Goal: Task Accomplishment & Management: Complete application form

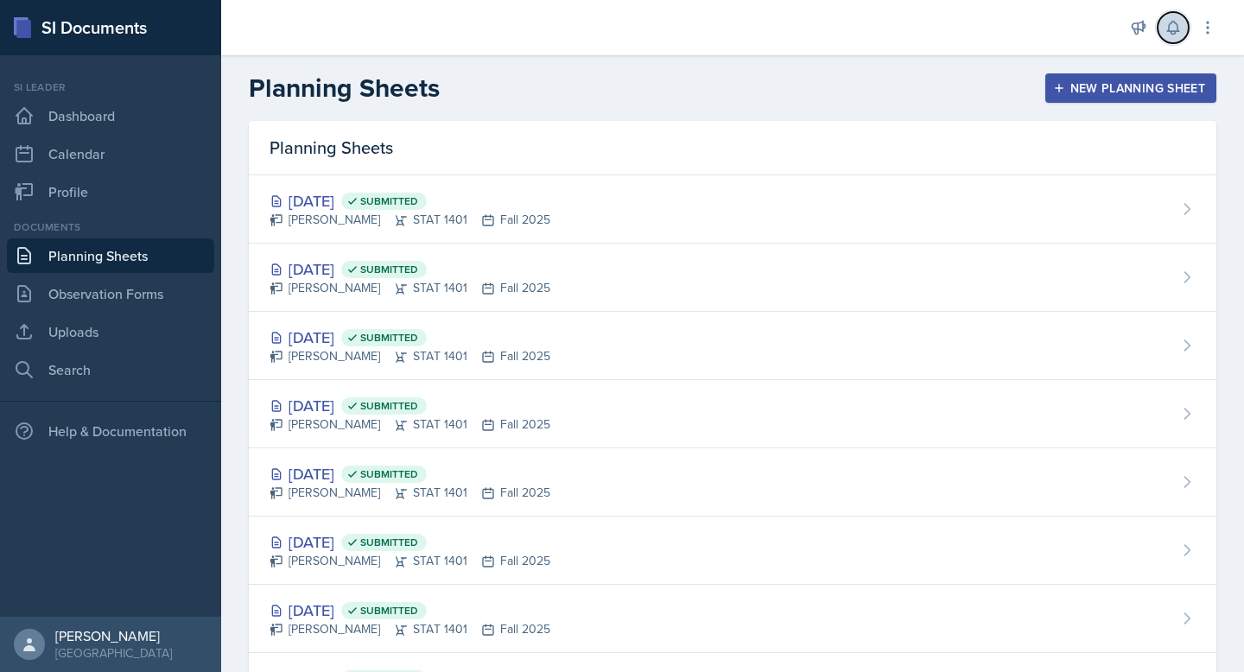
click at [1171, 29] on icon at bounding box center [1172, 27] width 17 height 17
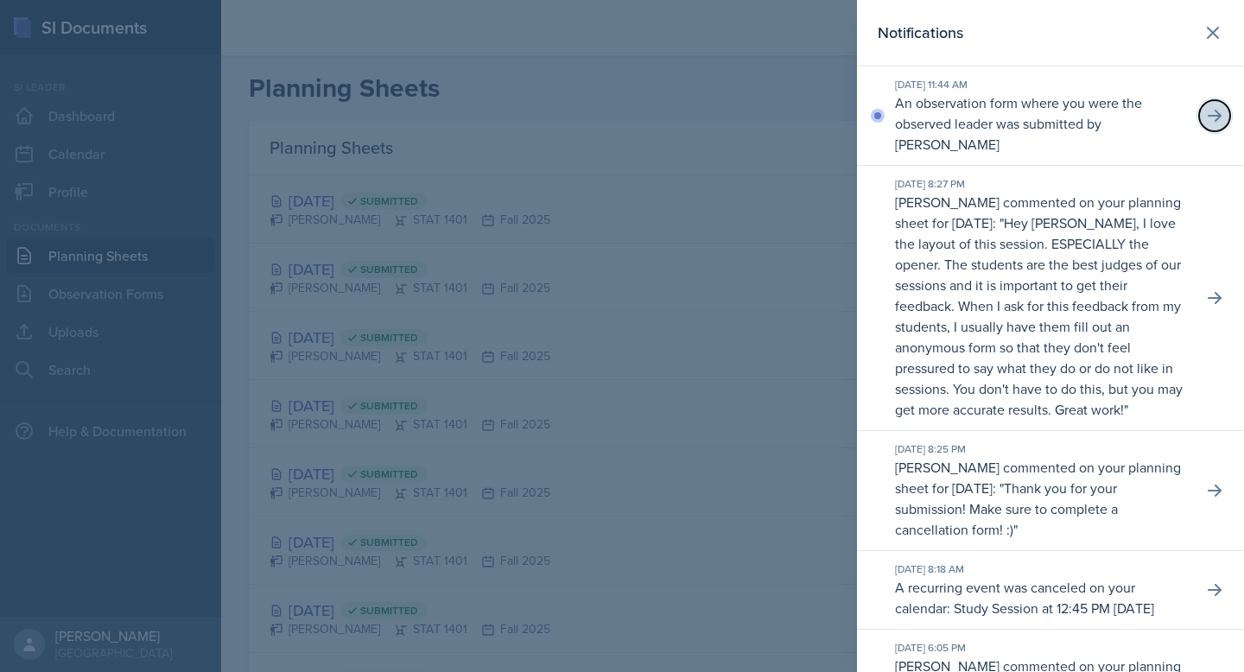
click at [1214, 126] on button at bounding box center [1214, 115] width 31 height 31
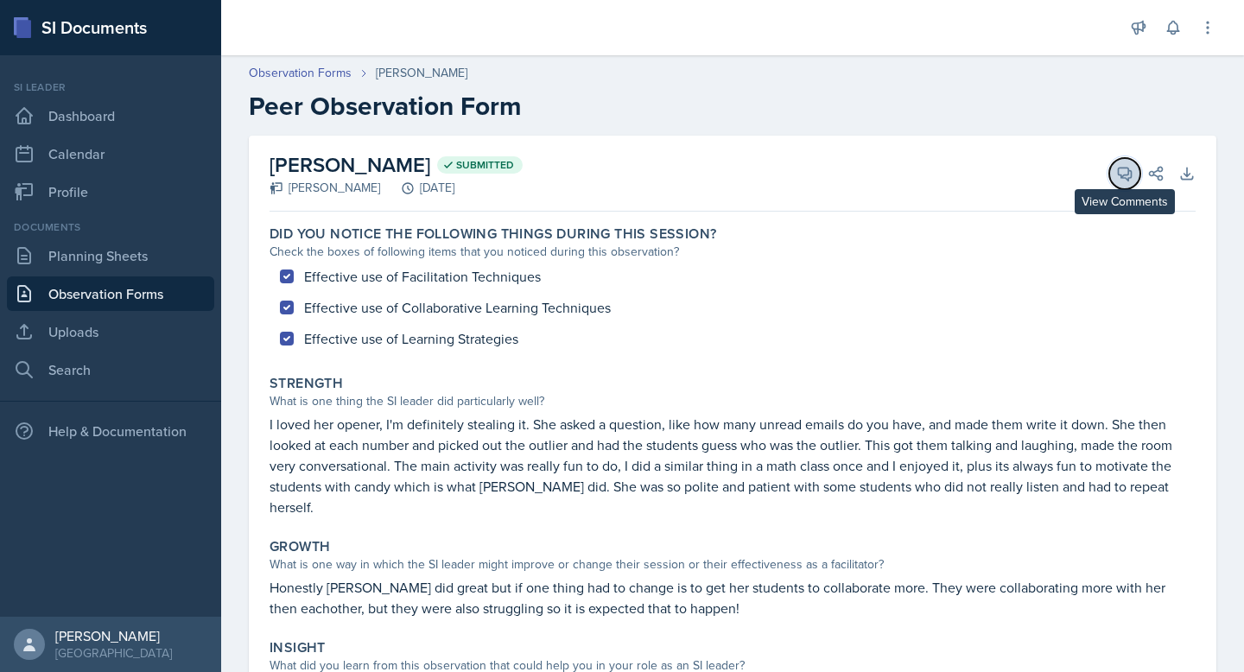
click at [1121, 169] on icon at bounding box center [1124, 173] width 17 height 17
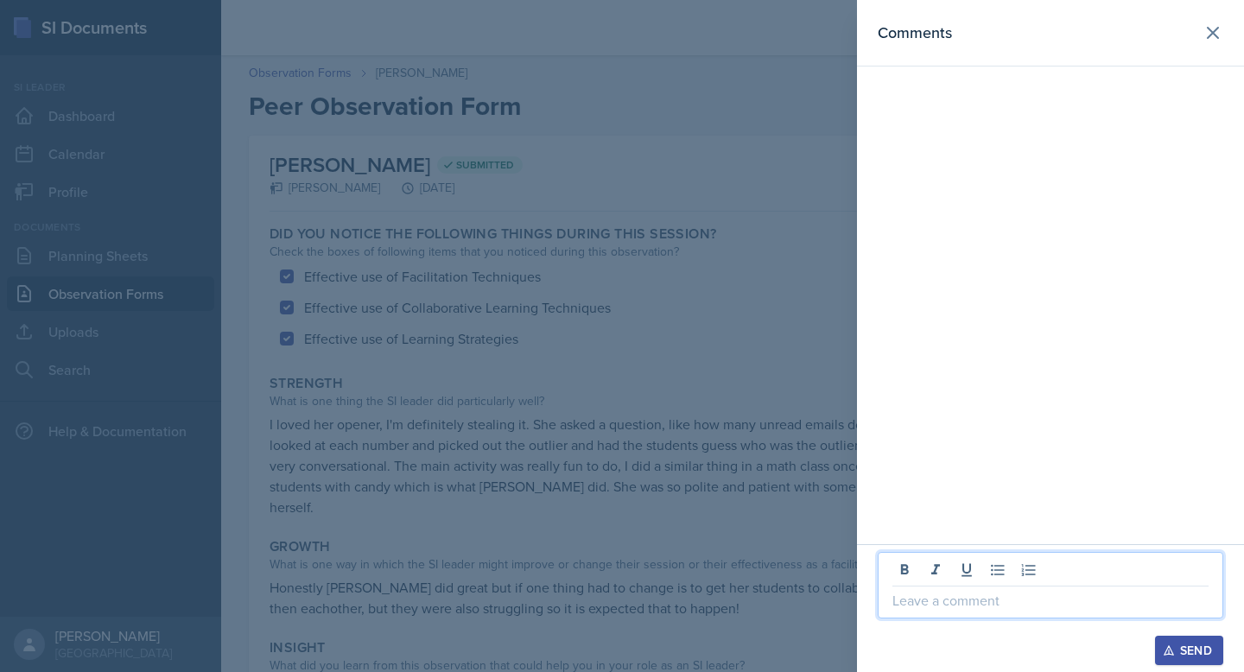
click at [989, 599] on p at bounding box center [1050, 600] width 316 height 21
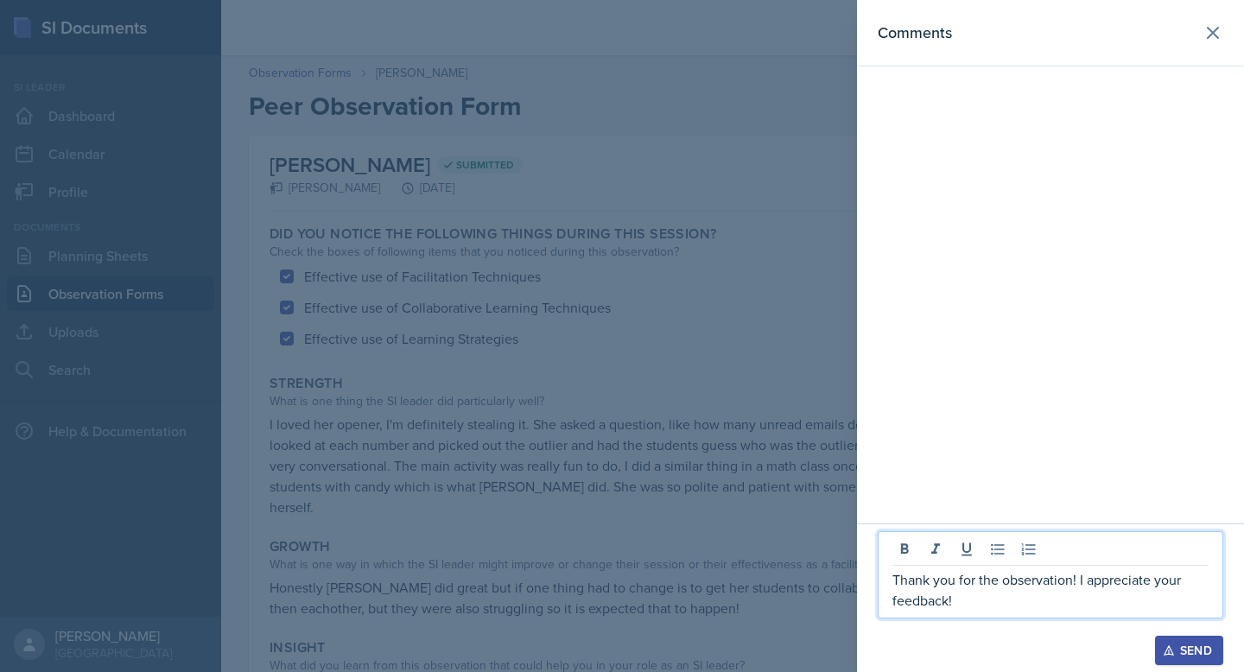
click at [1164, 637] on button "Send" at bounding box center [1189, 650] width 68 height 29
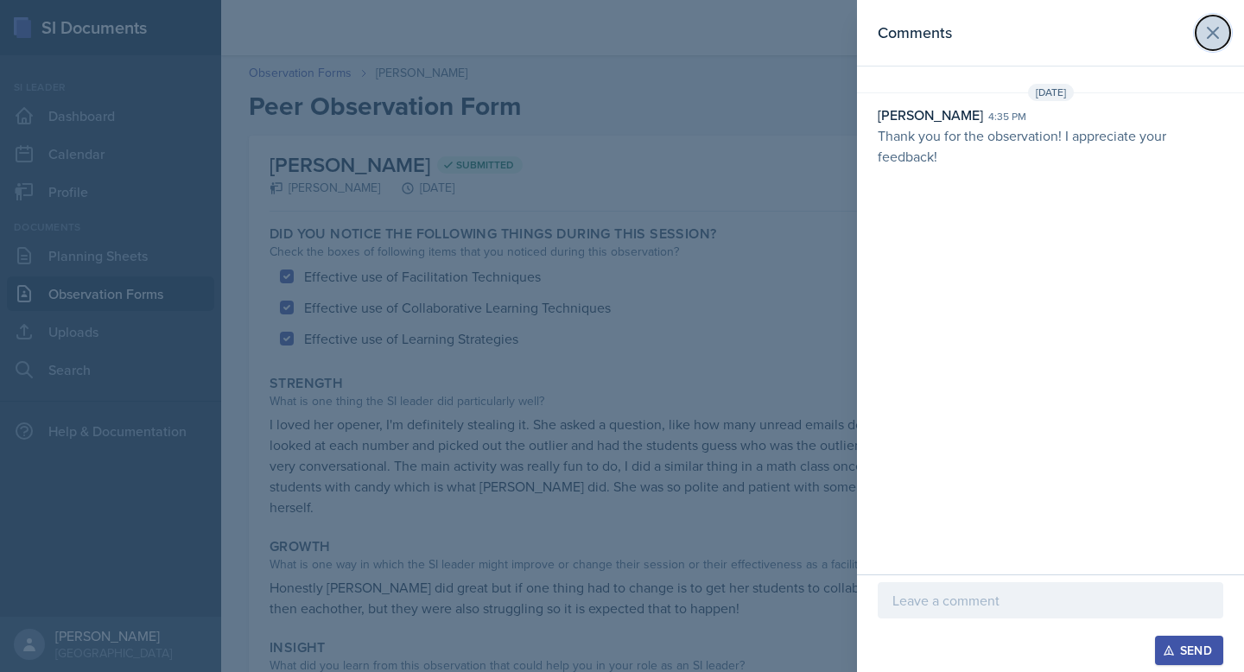
click at [1214, 29] on icon at bounding box center [1212, 32] width 21 height 21
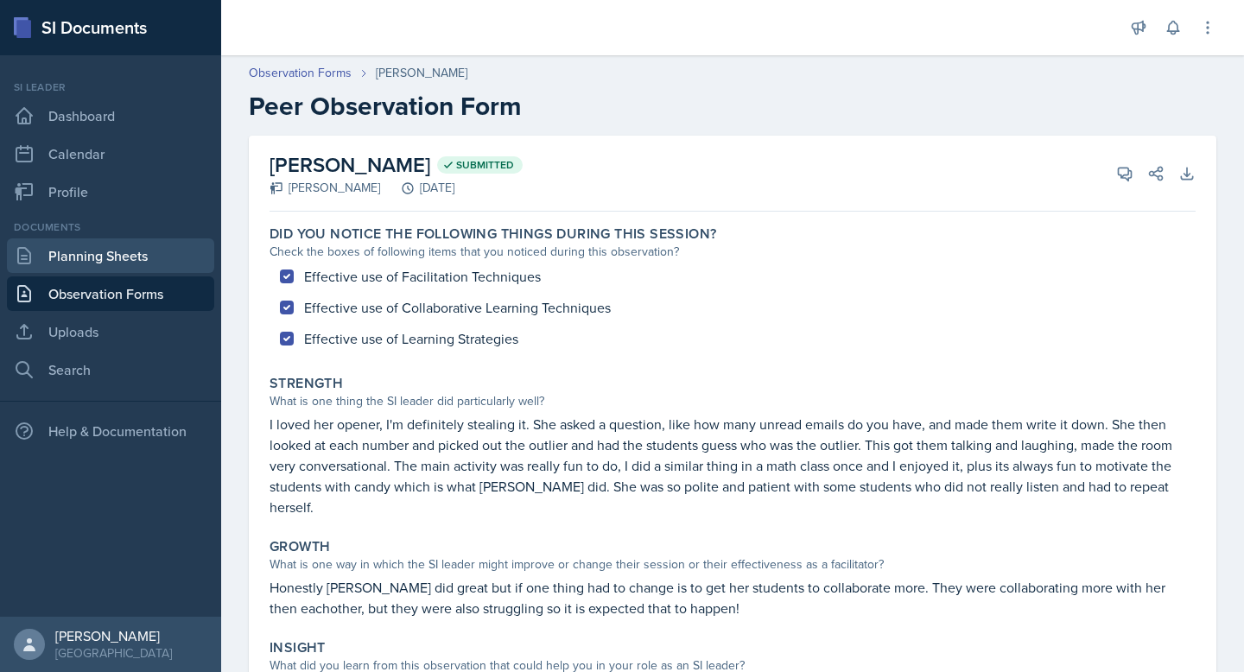
click at [108, 264] on link "Planning Sheets" at bounding box center [110, 255] width 207 height 35
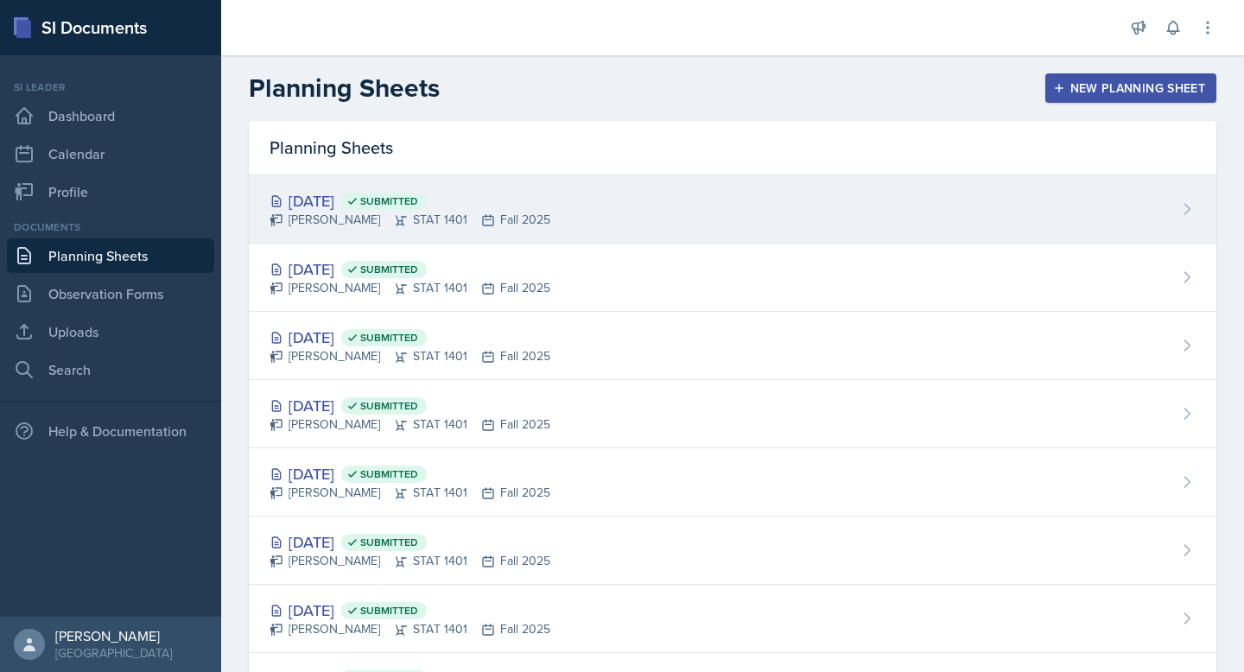
click at [479, 217] on div "[PERSON_NAME] STAT 1401 Fall 2025" at bounding box center [410, 220] width 281 height 18
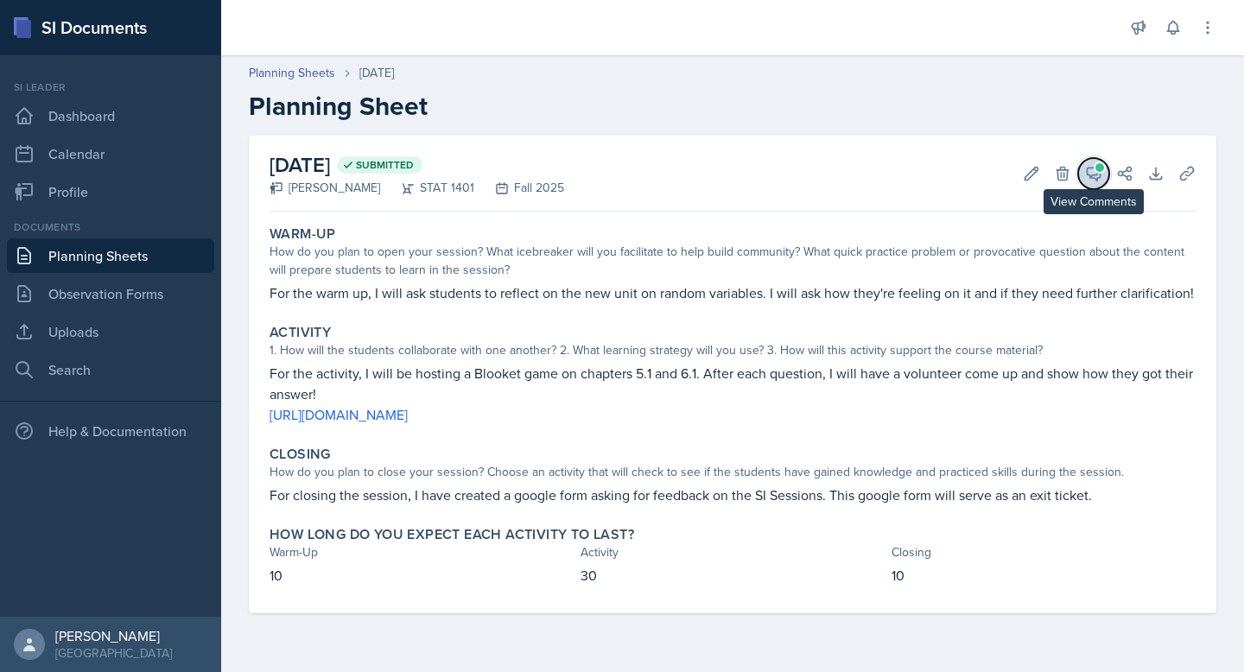
click at [1089, 178] on icon at bounding box center [1093, 173] width 17 height 17
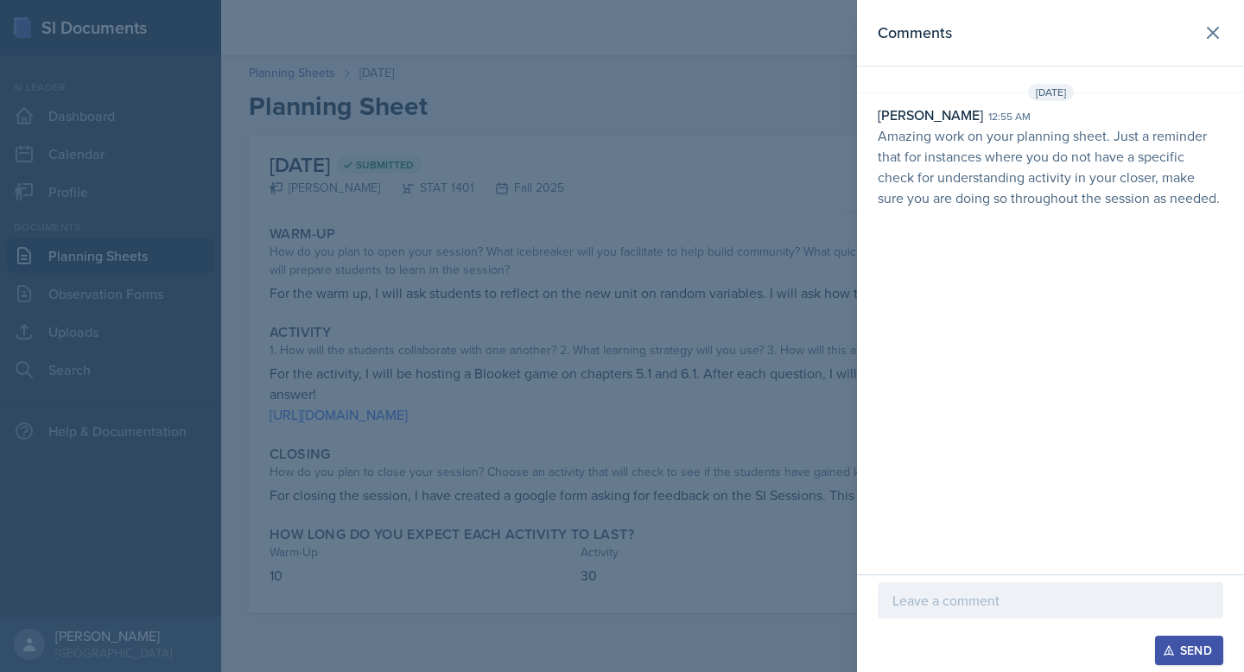
click at [967, 612] on div at bounding box center [1051, 600] width 346 height 36
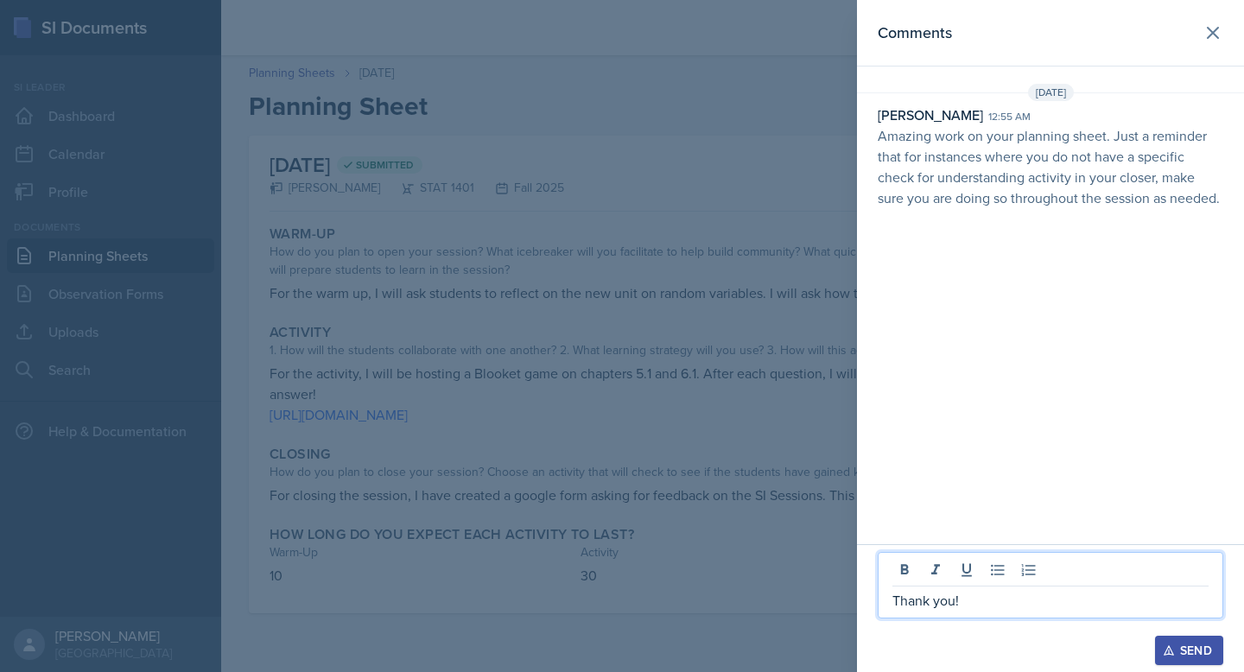
click at [1191, 641] on button "Send" at bounding box center [1189, 650] width 68 height 29
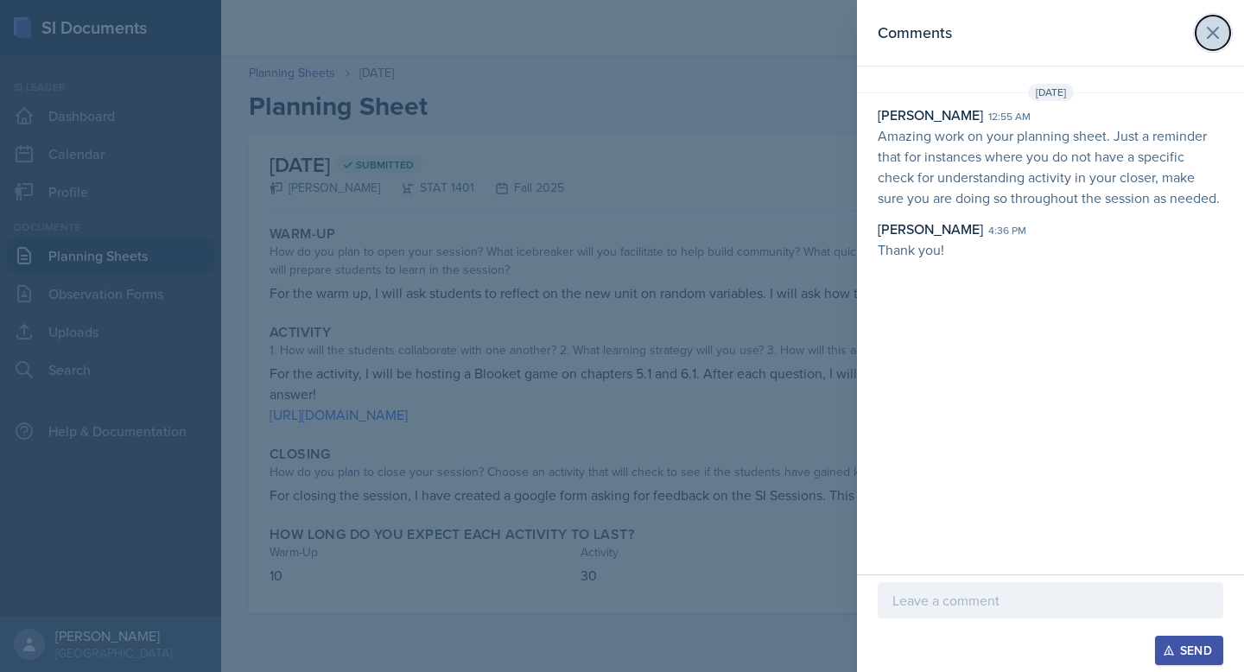
click at [1213, 25] on icon at bounding box center [1212, 32] width 21 height 21
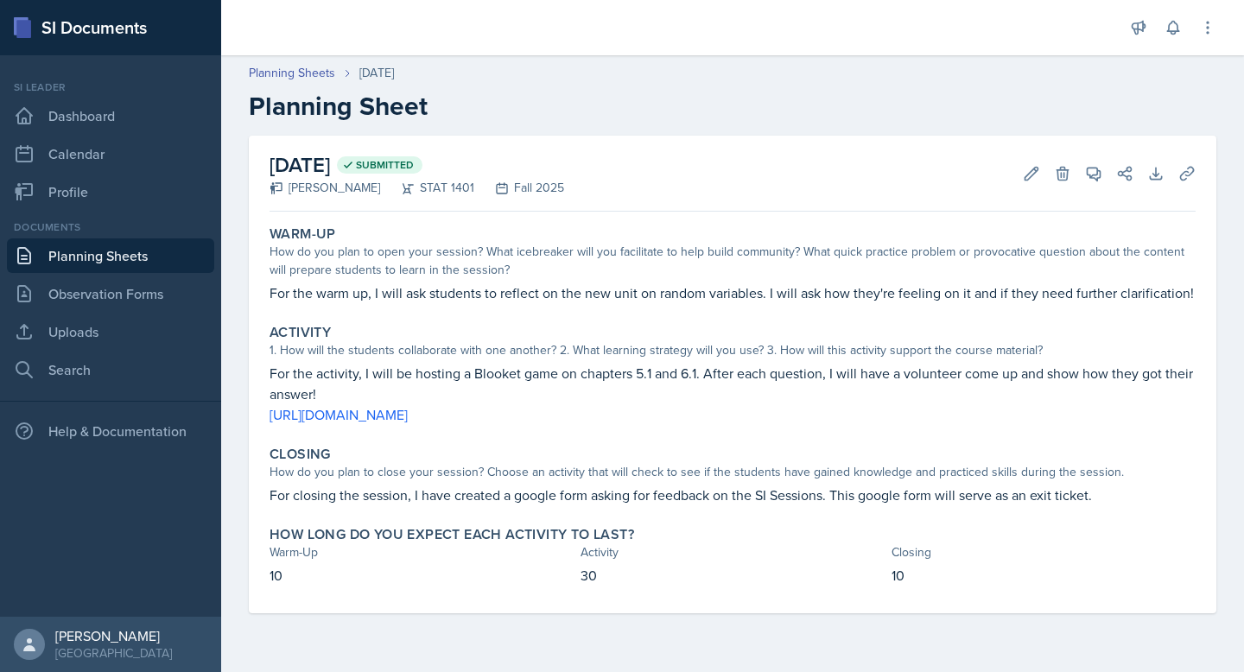
click at [123, 248] on link "Planning Sheets" at bounding box center [110, 255] width 207 height 35
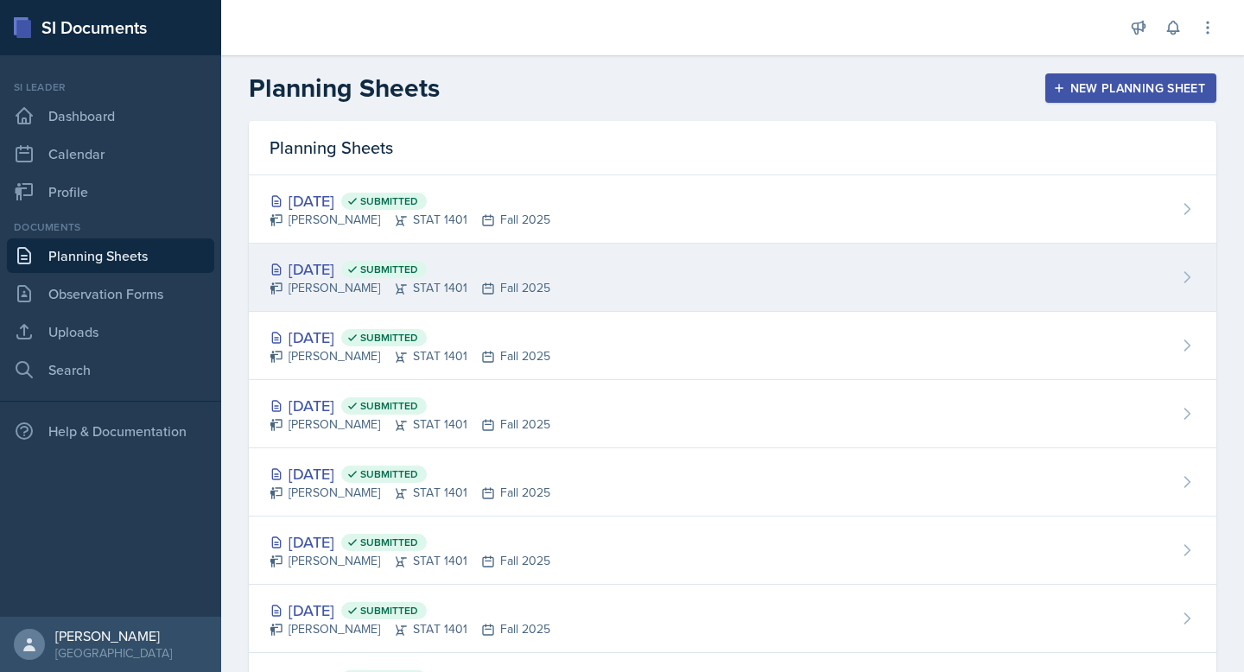
click at [524, 251] on div "[DATE] Submitted [PERSON_NAME] STAT 1401 Fall 2025" at bounding box center [732, 278] width 967 height 68
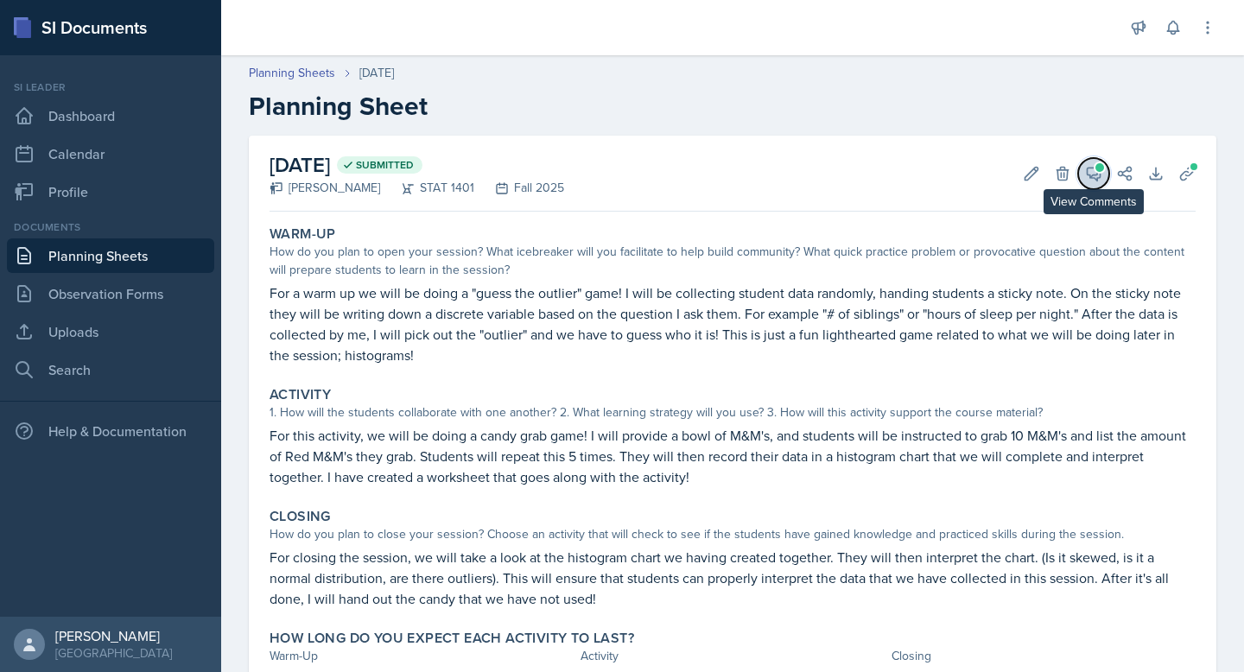
click at [1097, 173] on icon at bounding box center [1094, 174] width 13 height 13
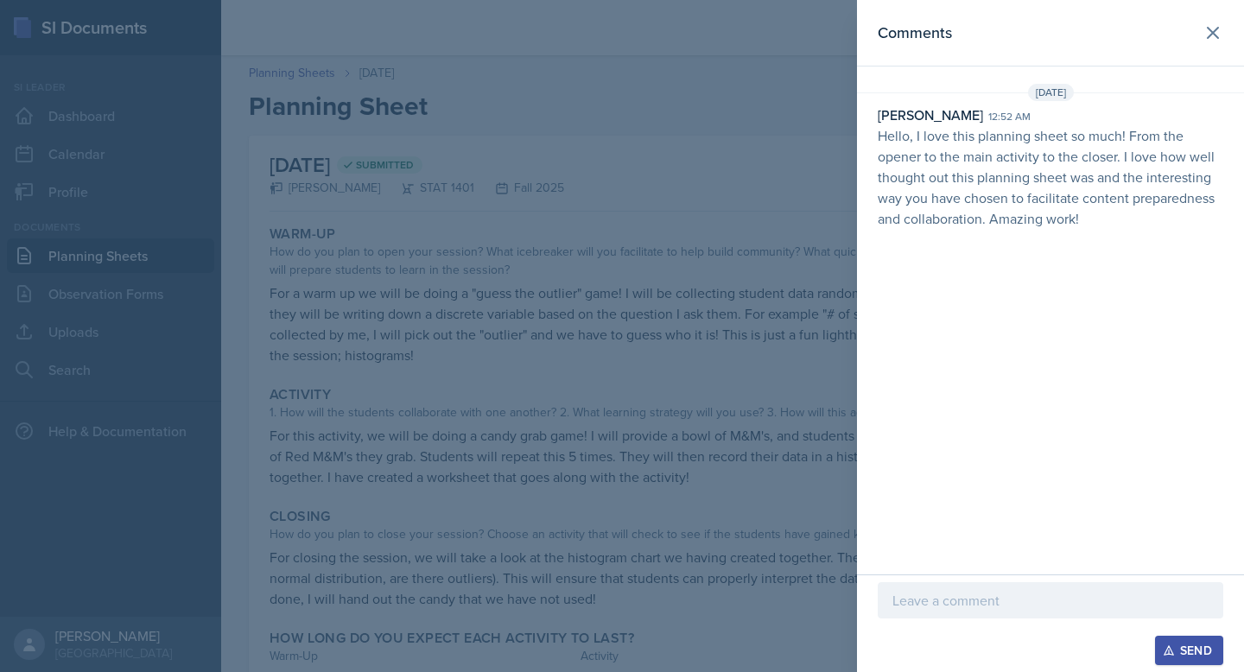
click at [955, 603] on p at bounding box center [1050, 600] width 316 height 21
click at [1195, 657] on div "Send" at bounding box center [1189, 651] width 46 height 14
click at [1217, 31] on icon at bounding box center [1212, 32] width 21 height 21
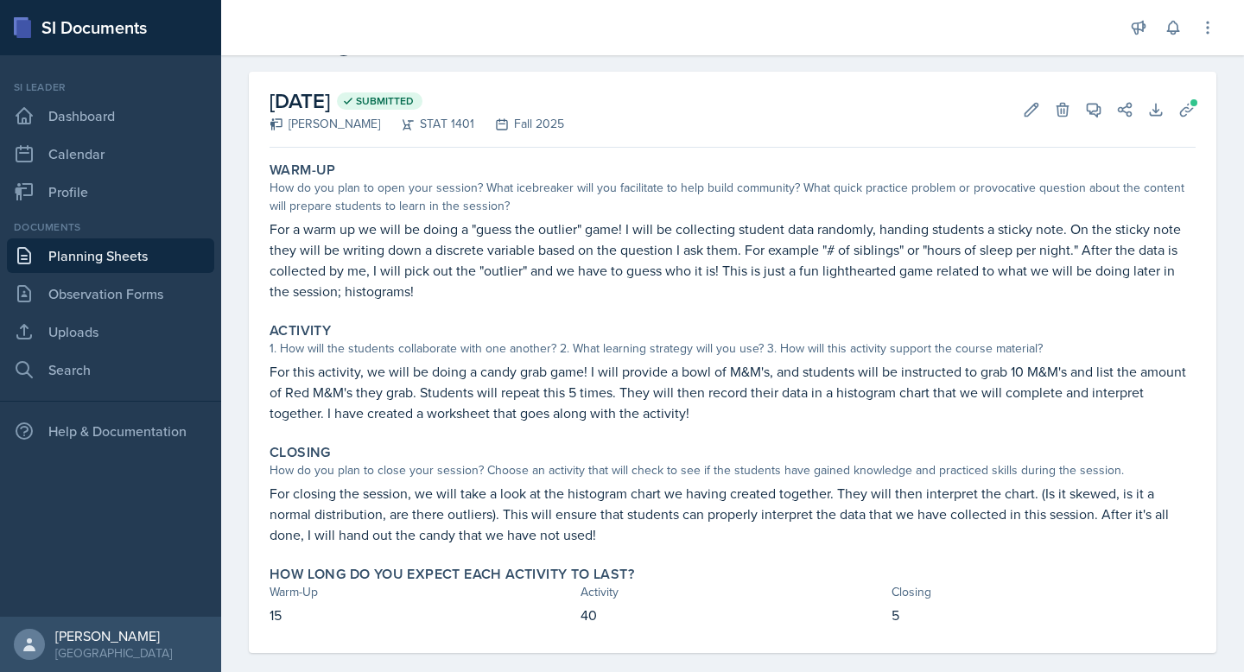
scroll to position [79, 0]
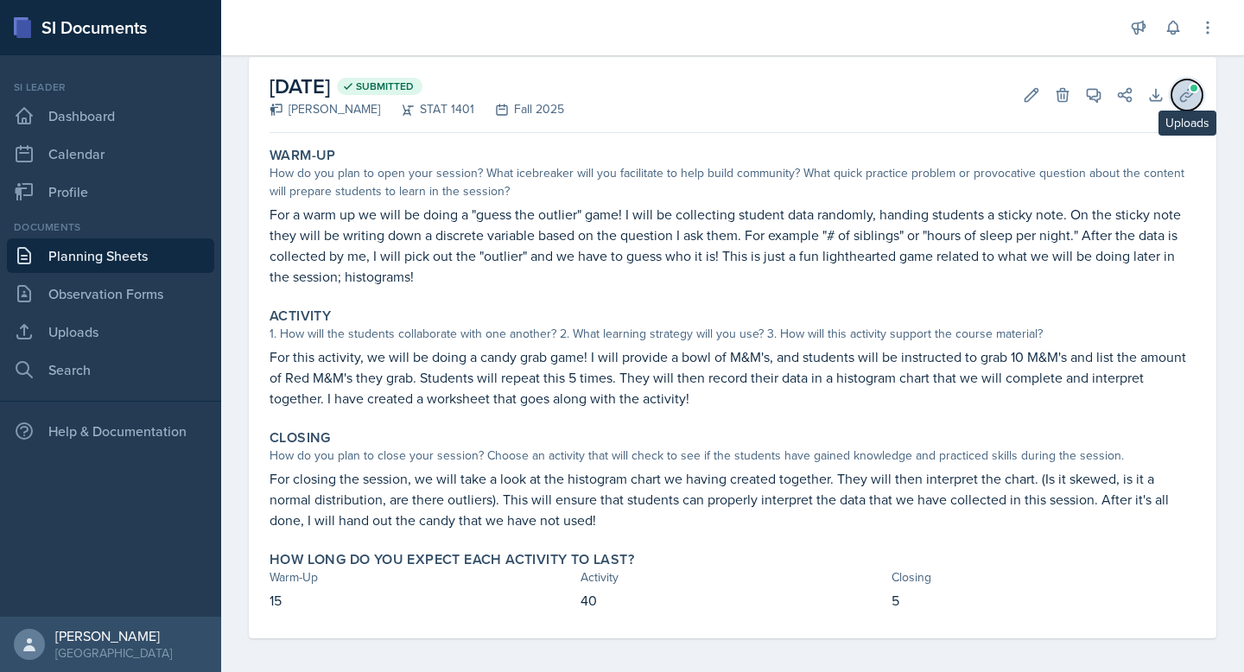
click at [1184, 103] on icon at bounding box center [1186, 94] width 17 height 17
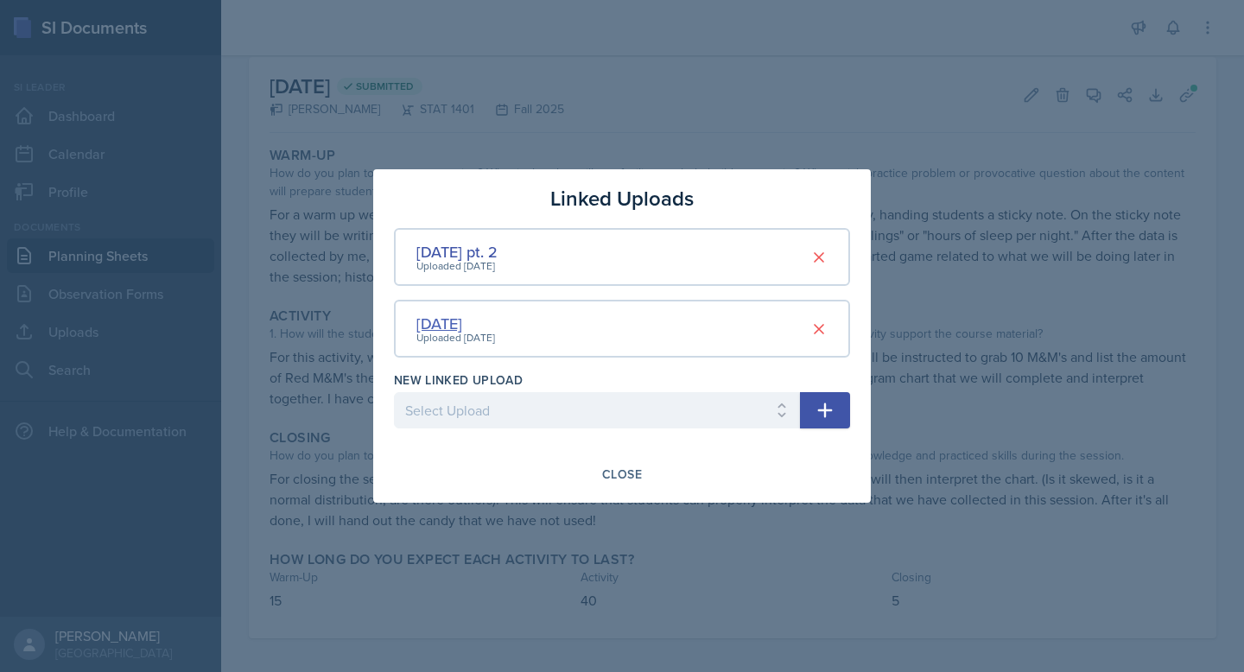
click at [480, 320] on div "[DATE]" at bounding box center [455, 323] width 79 height 23
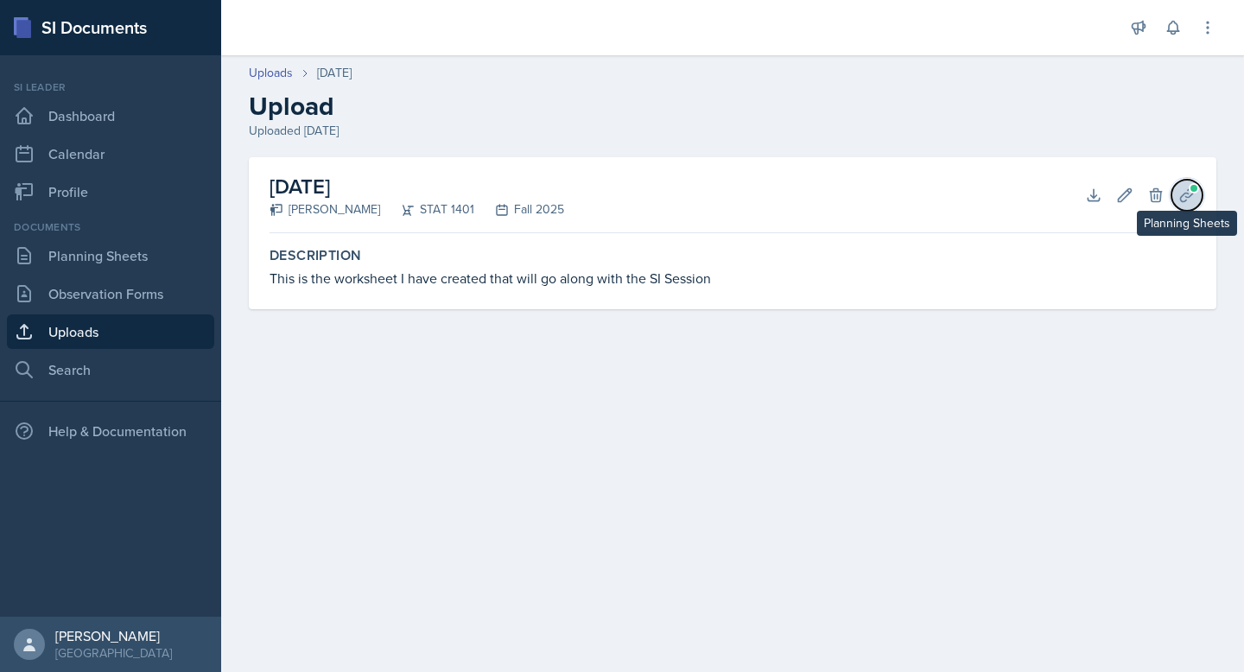
click at [1194, 202] on icon at bounding box center [1186, 195] width 17 height 17
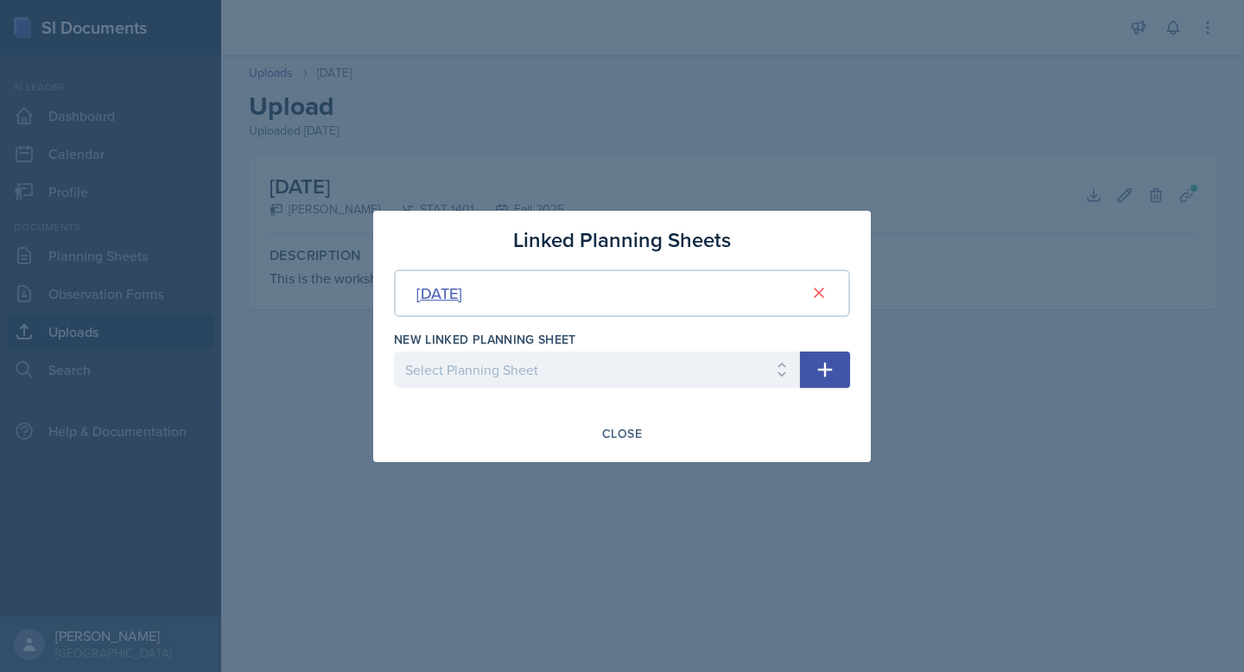
click at [462, 289] on div "[DATE]" at bounding box center [439, 293] width 46 height 23
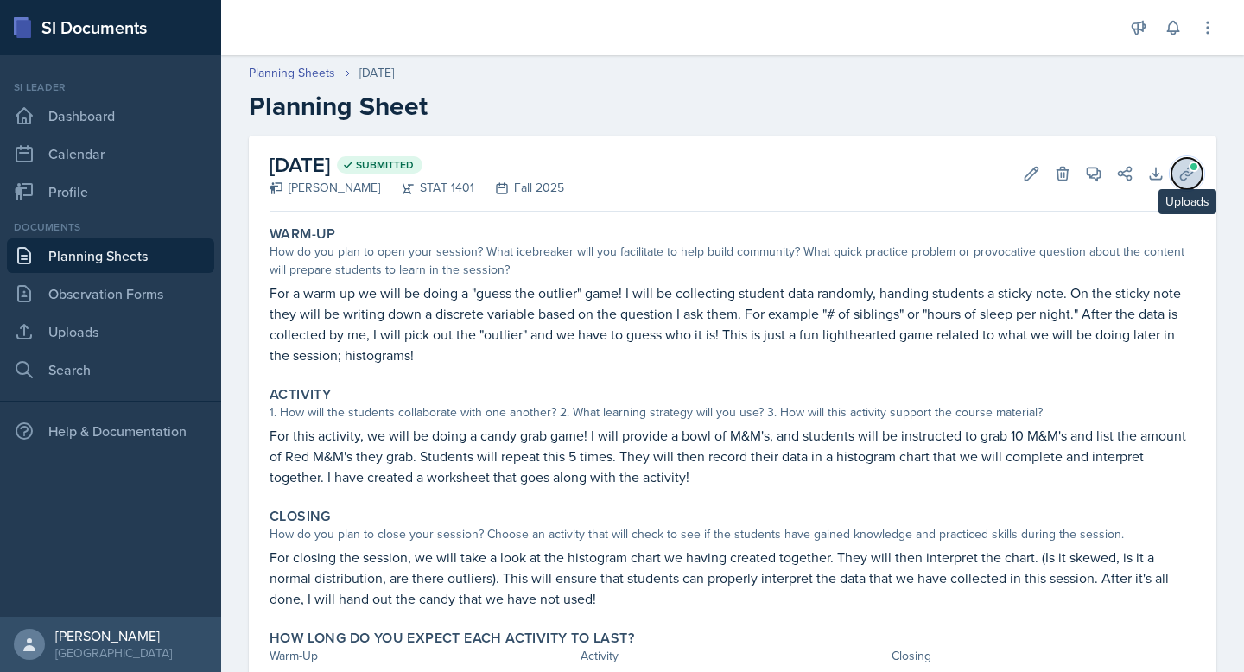
click at [1189, 167] on span at bounding box center [1194, 167] width 10 height 10
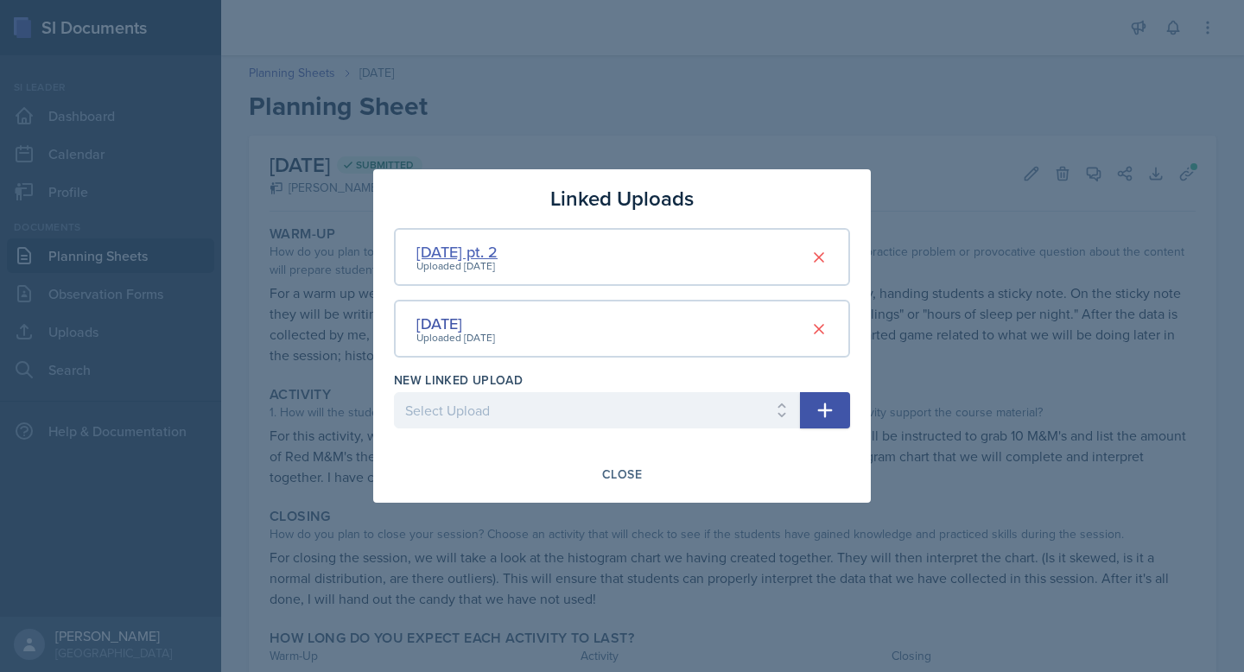
click at [476, 251] on div "[DATE] pt. 2" at bounding box center [456, 251] width 81 height 23
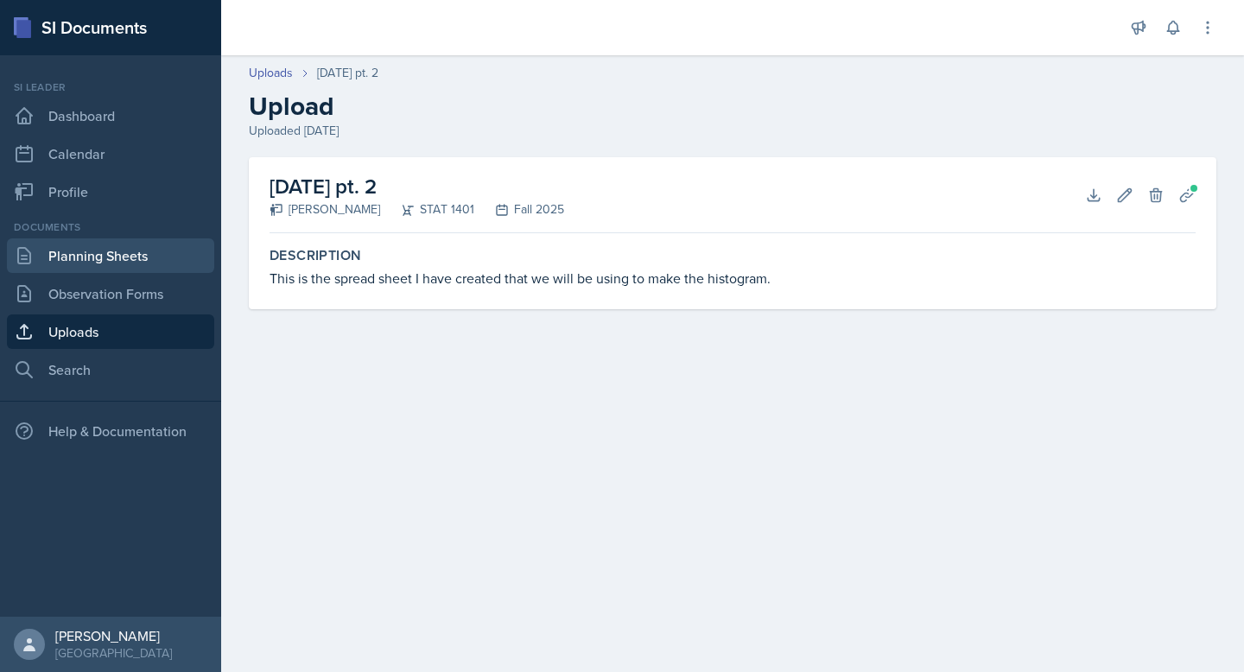
click at [92, 257] on link "Planning Sheets" at bounding box center [110, 255] width 207 height 35
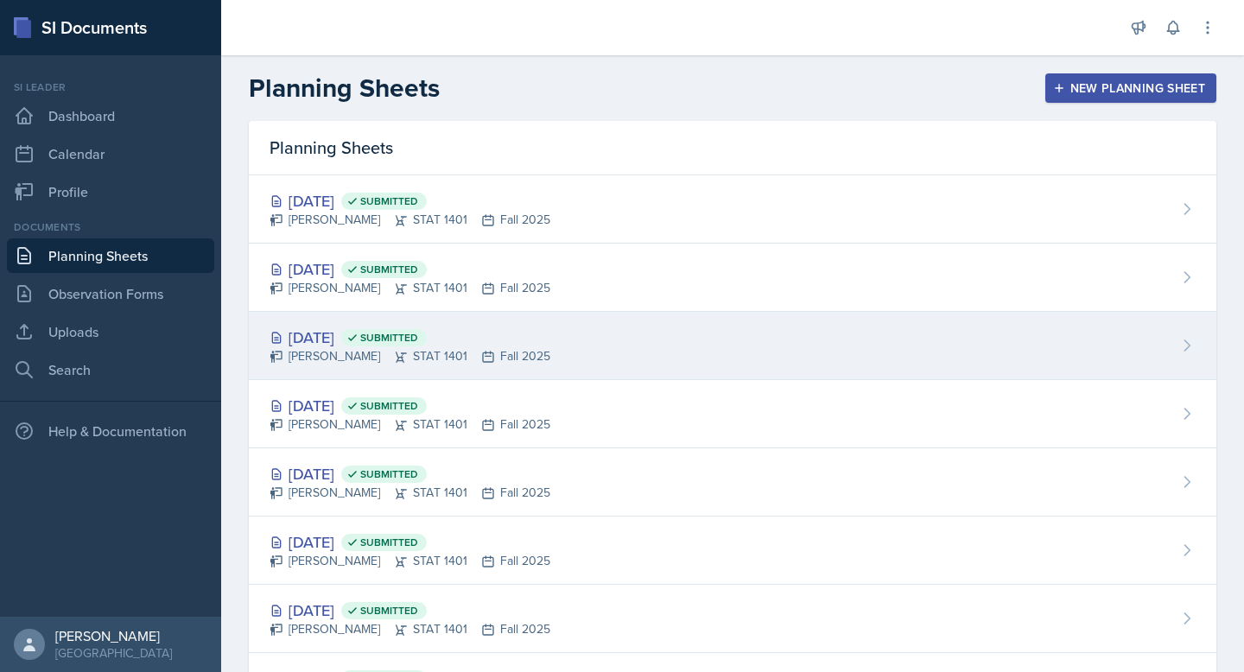
click at [427, 334] on span "Submitted" at bounding box center [384, 337] width 86 height 17
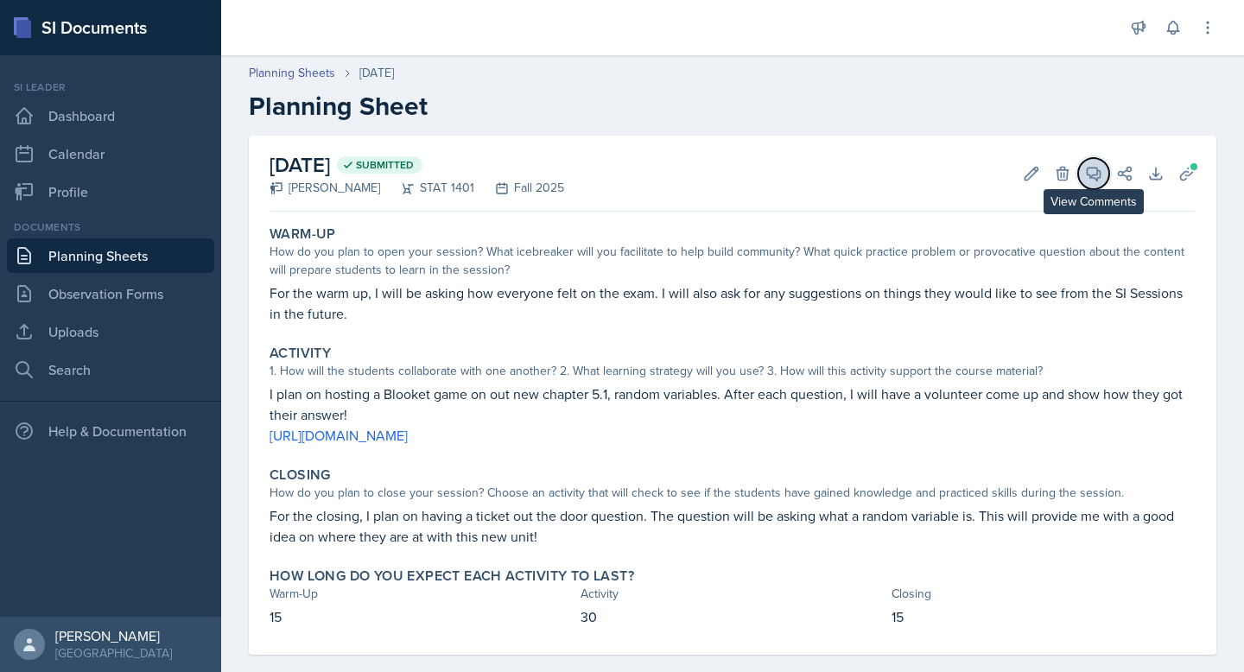
click at [1098, 165] on span at bounding box center [1099, 167] width 9 height 9
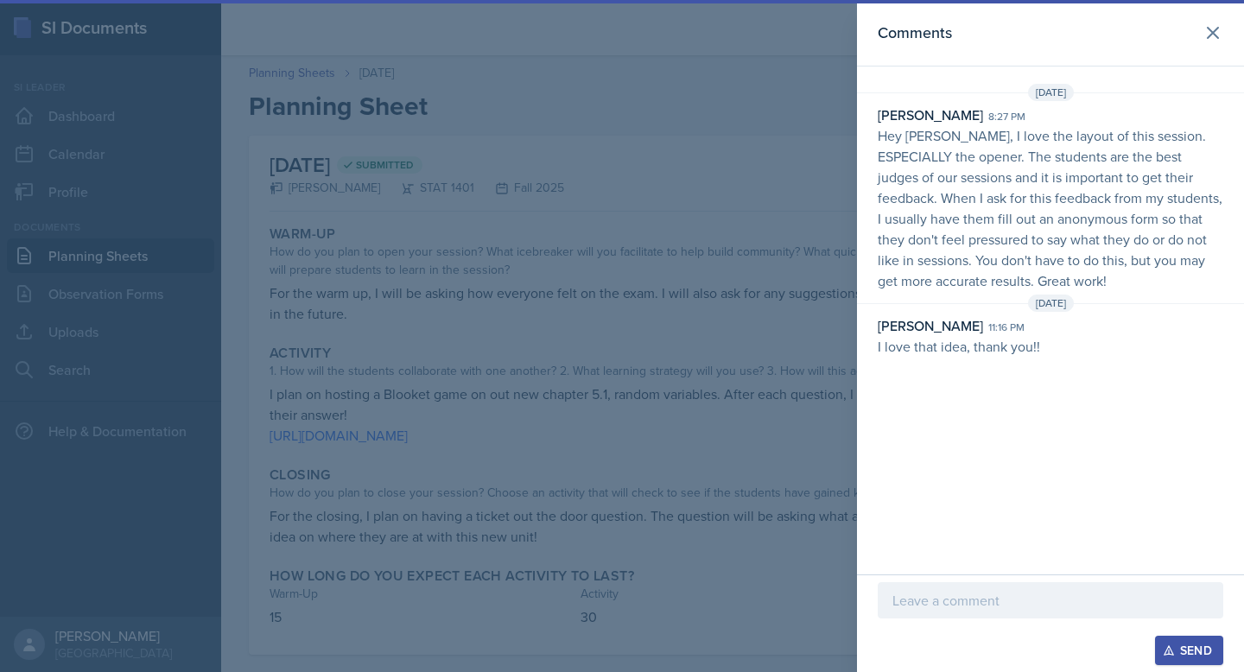
click at [701, 172] on div at bounding box center [622, 336] width 1244 height 672
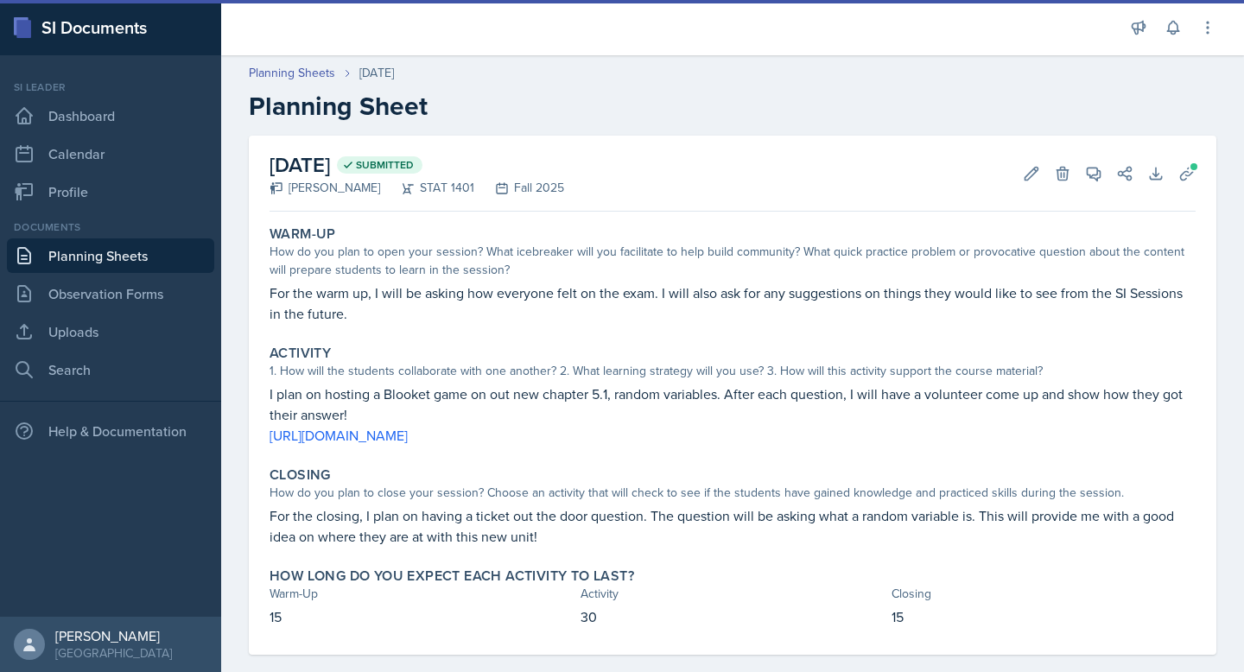
click at [102, 264] on link "Planning Sheets" at bounding box center [110, 255] width 207 height 35
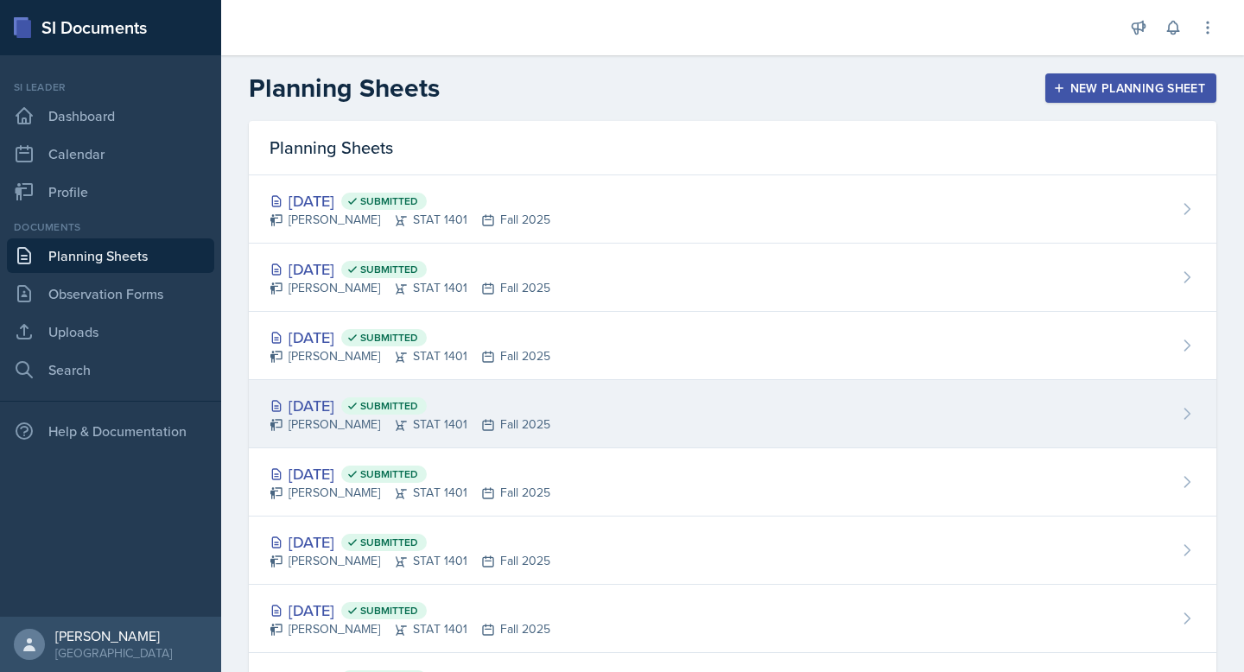
click at [396, 398] on div "[DATE] Submitted" at bounding box center [410, 405] width 281 height 23
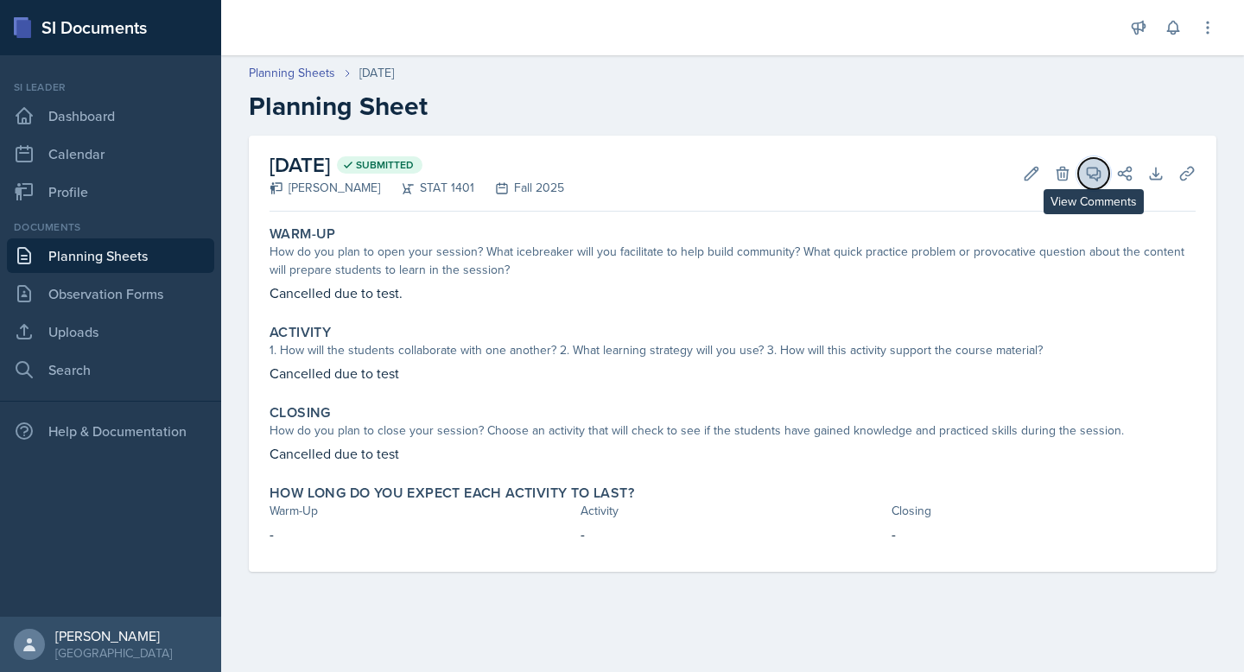
click at [1092, 174] on icon at bounding box center [1093, 173] width 17 height 17
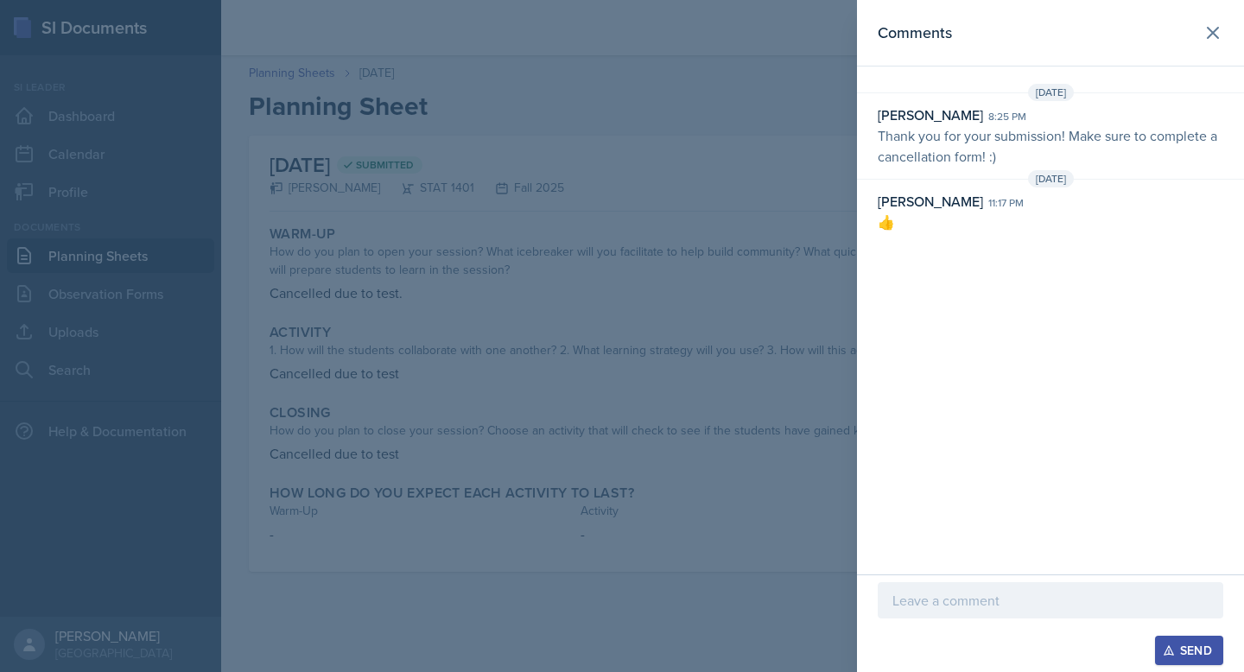
click at [429, 209] on div at bounding box center [622, 336] width 1244 height 672
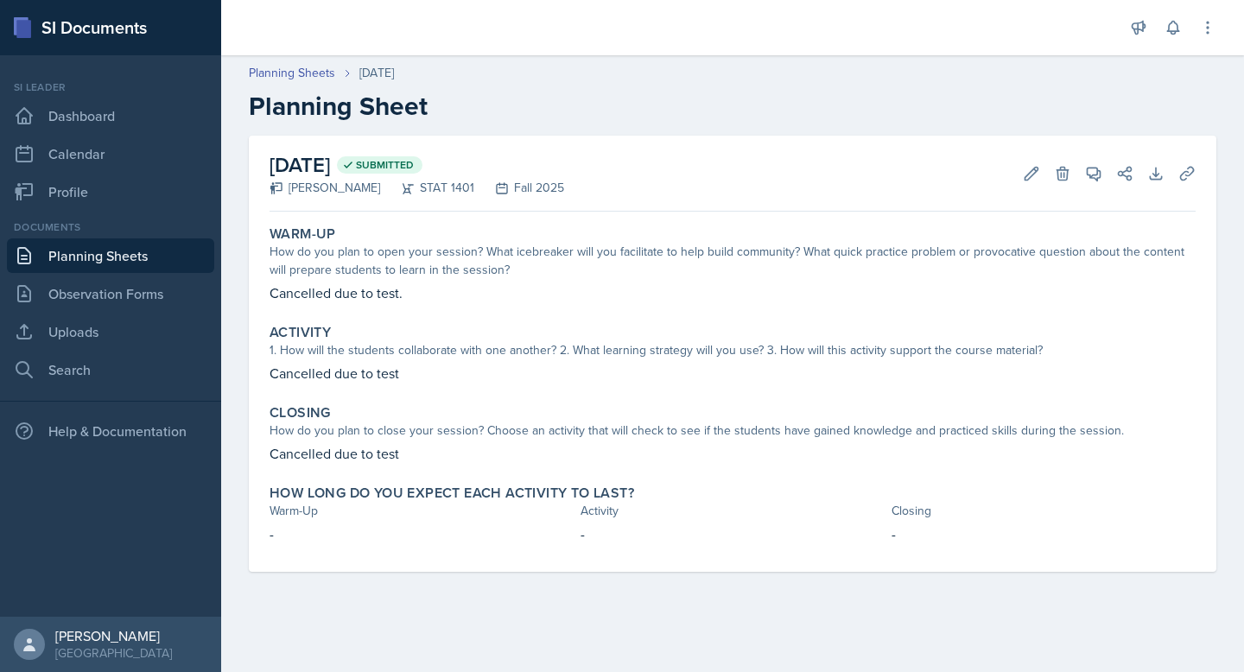
click at [127, 263] on link "Planning Sheets" at bounding box center [110, 255] width 207 height 35
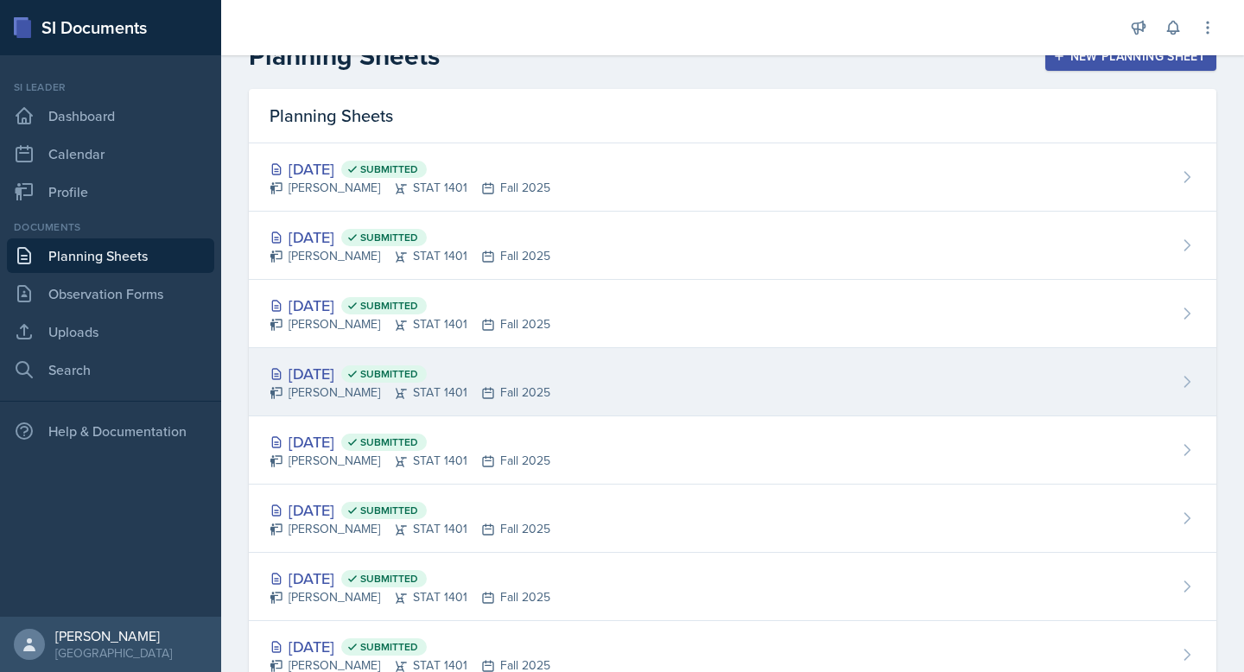
scroll to position [35, 0]
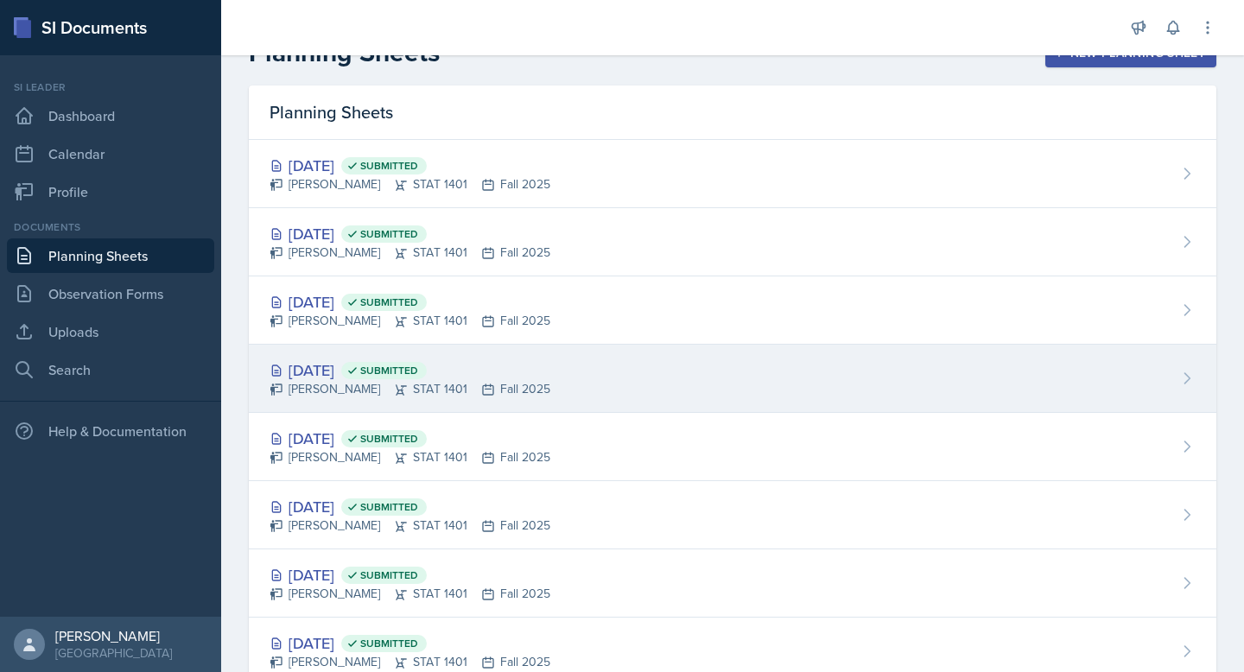
click at [350, 377] on div "[DATE] Submitted" at bounding box center [410, 369] width 281 height 23
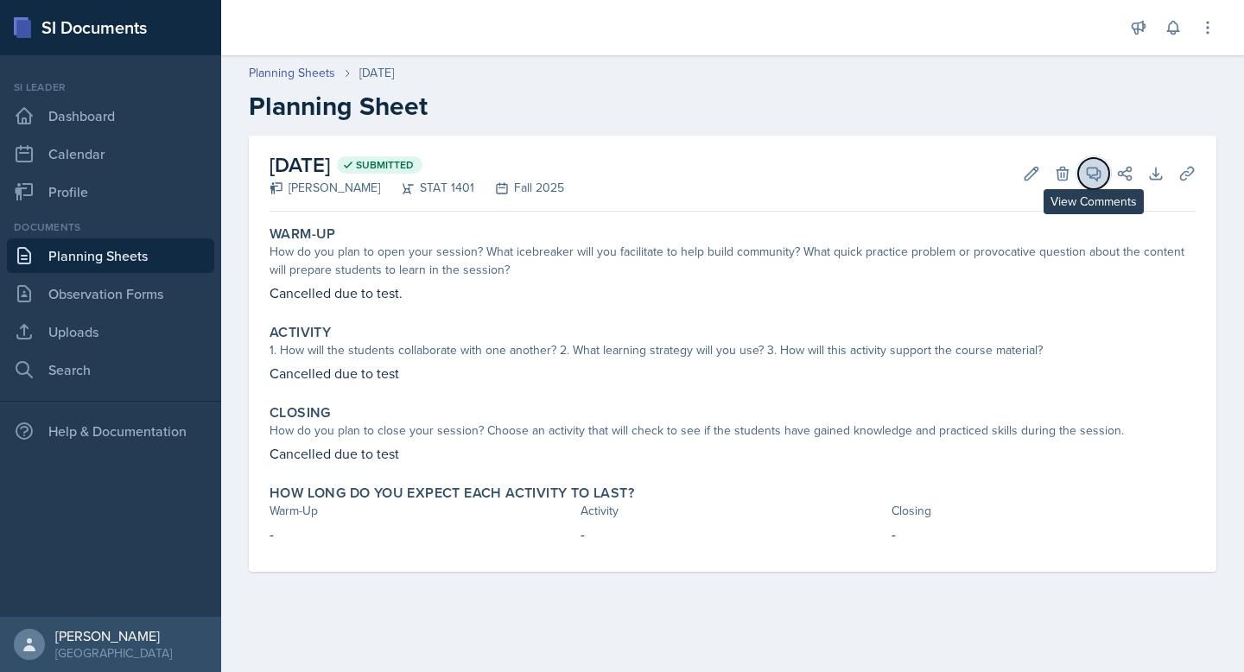
click at [1088, 185] on button "View Comments" at bounding box center [1093, 173] width 31 height 31
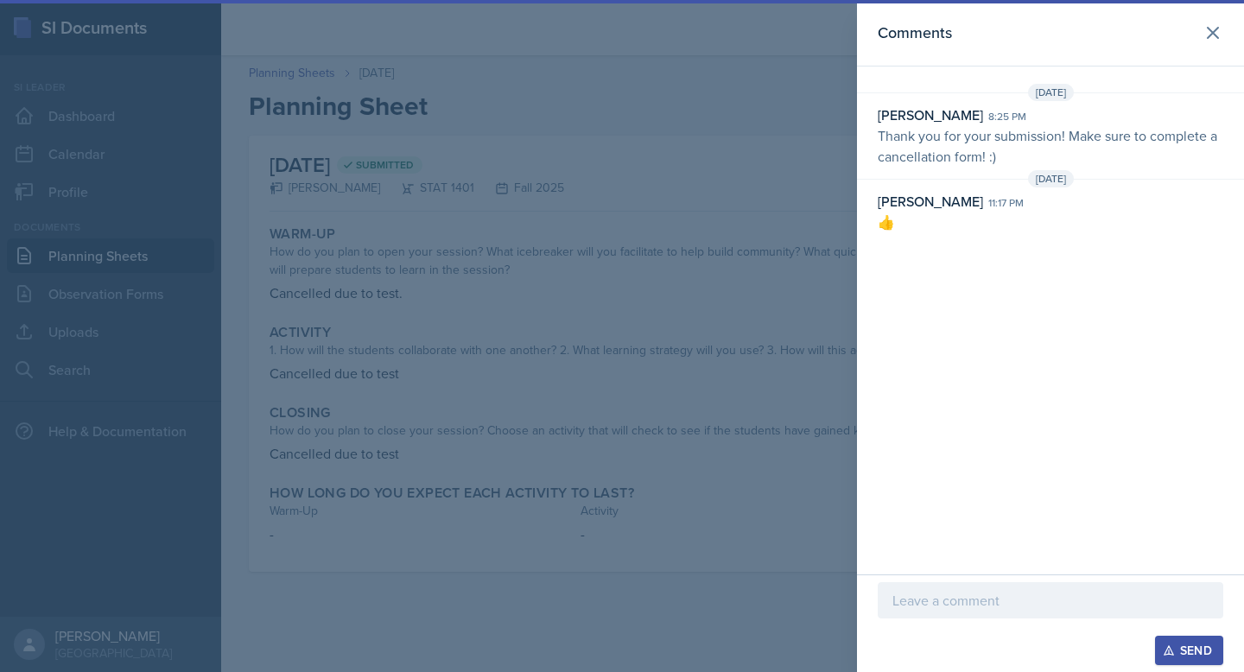
click at [781, 178] on div at bounding box center [622, 336] width 1244 height 672
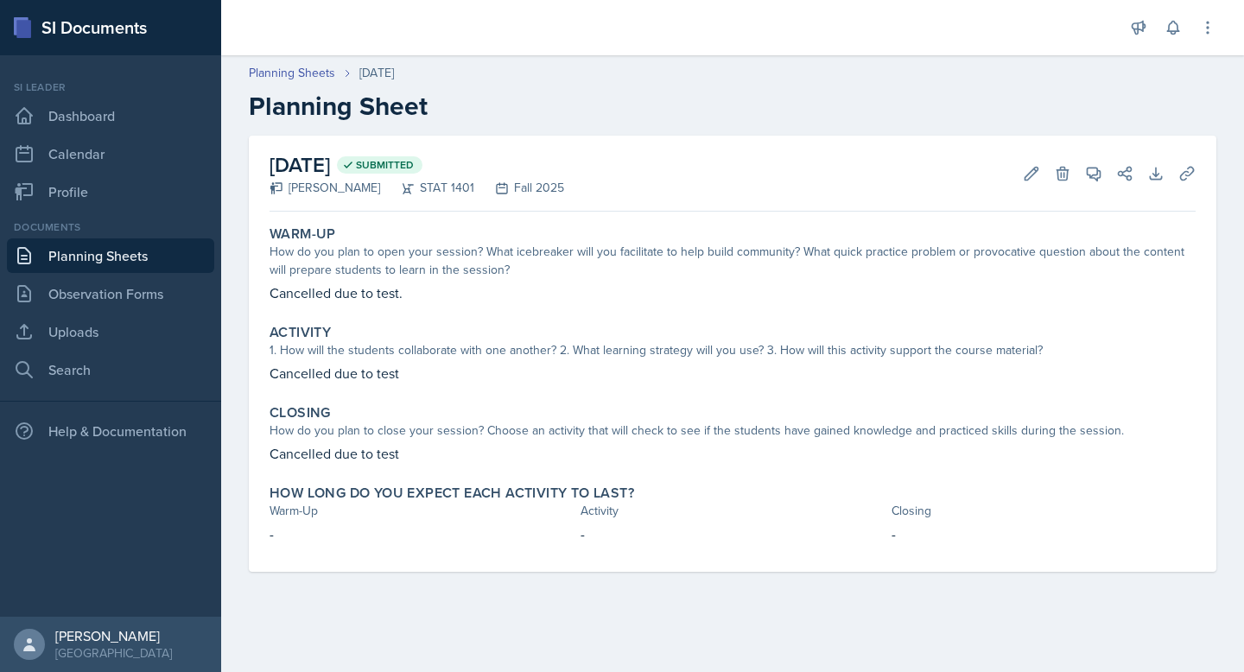
click at [167, 255] on link "Planning Sheets" at bounding box center [110, 255] width 207 height 35
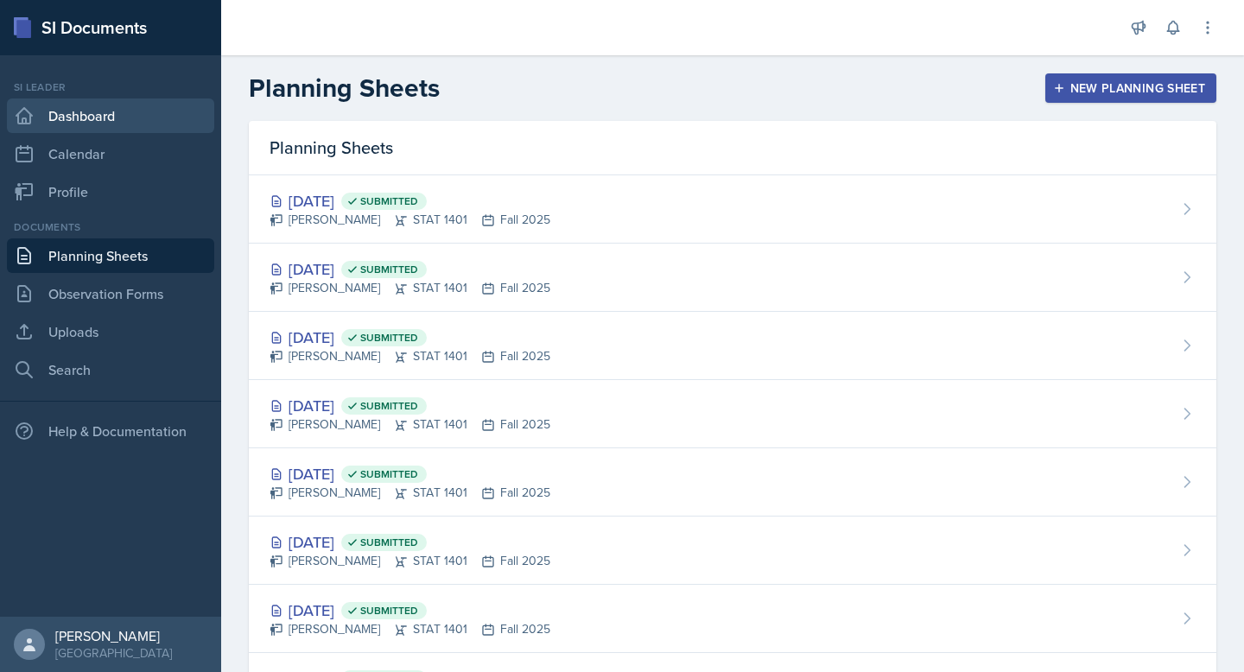
click at [130, 122] on link "Dashboard" at bounding box center [110, 115] width 207 height 35
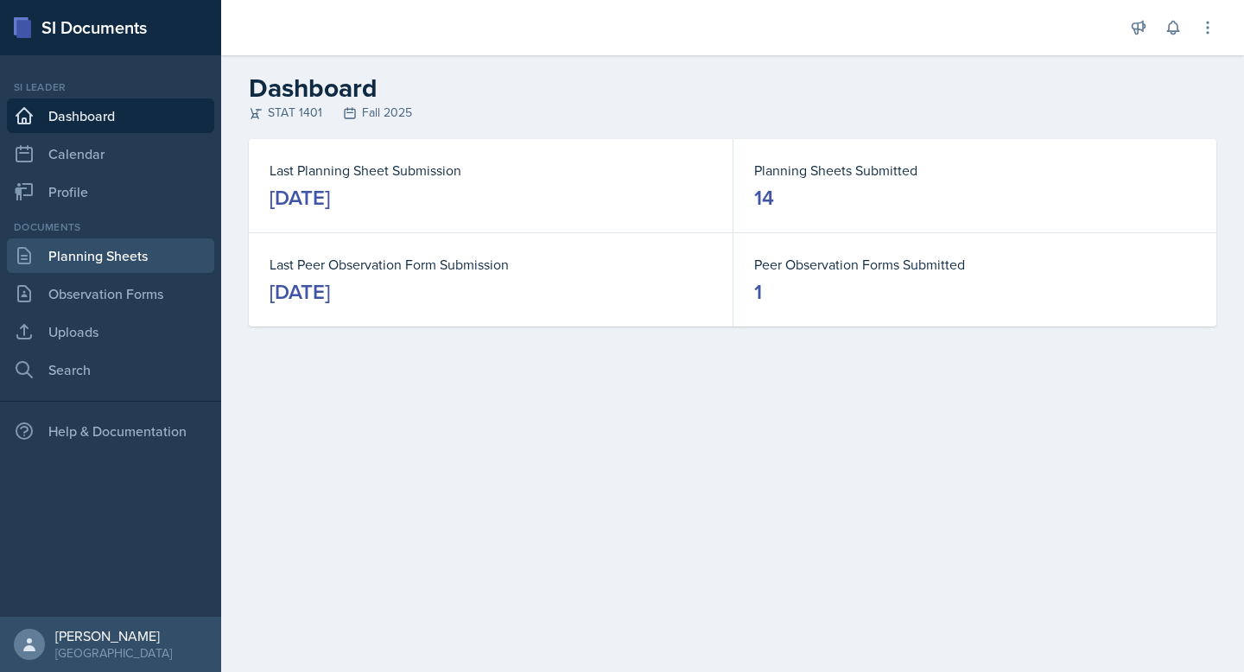
click at [133, 263] on link "Planning Sheets" at bounding box center [110, 255] width 207 height 35
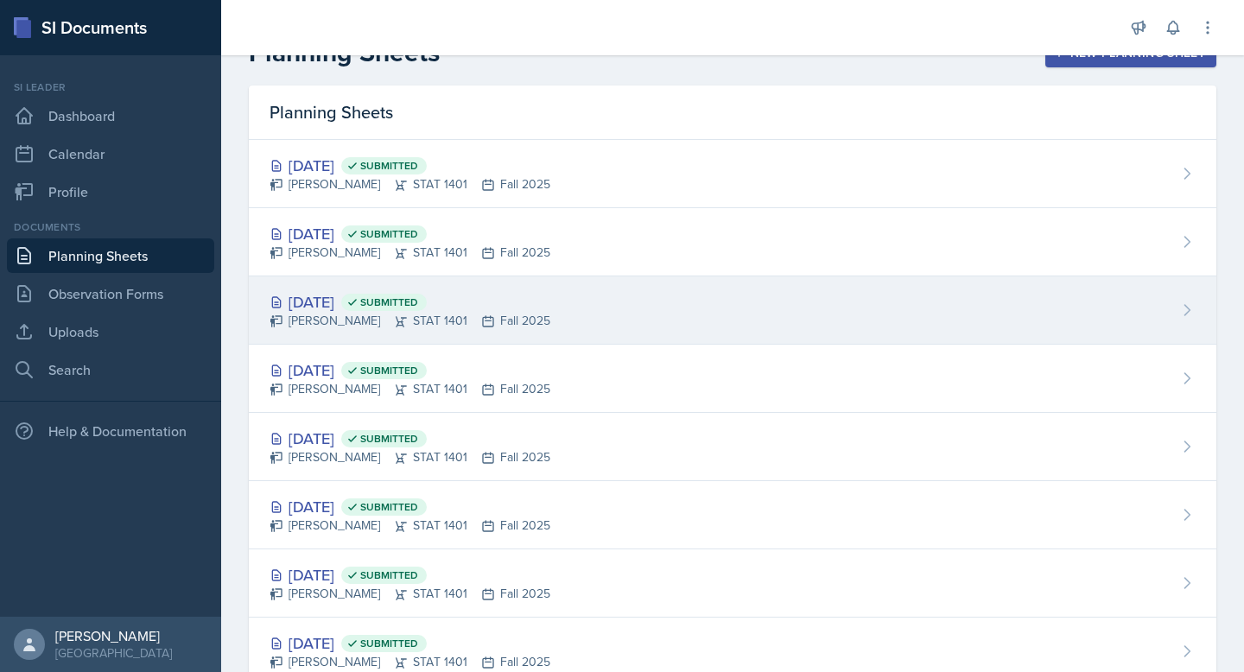
scroll to position [41, 0]
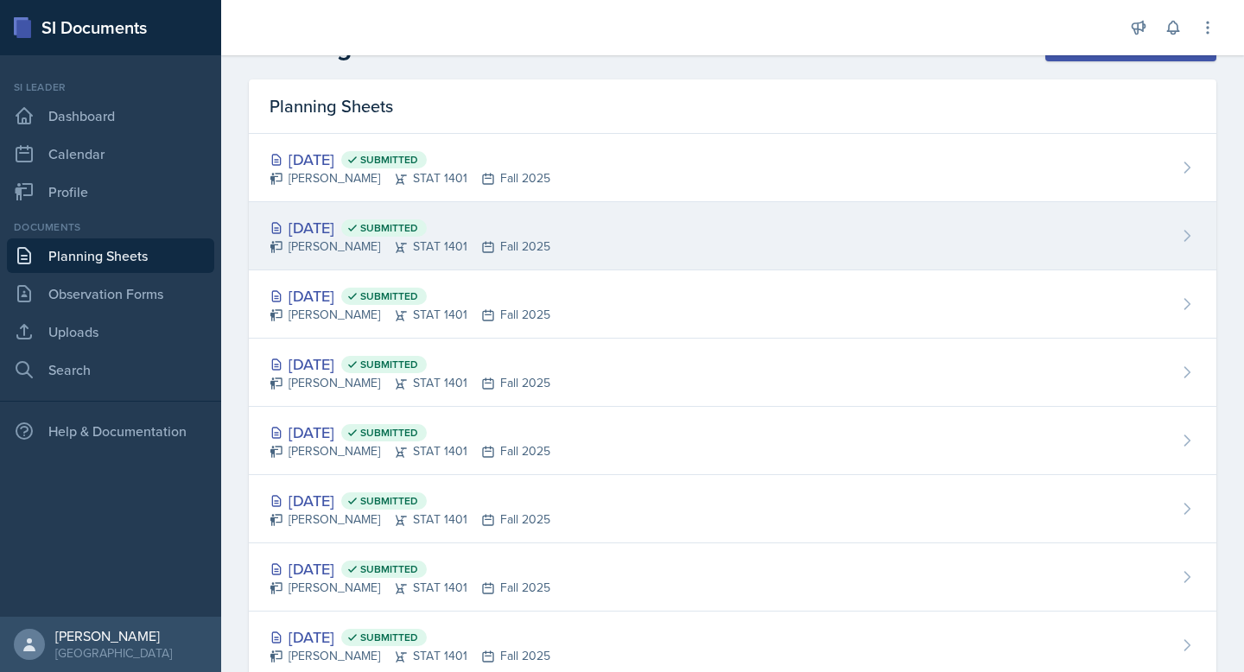
click at [359, 238] on div "[PERSON_NAME] STAT 1401 Fall 2025" at bounding box center [410, 247] width 281 height 18
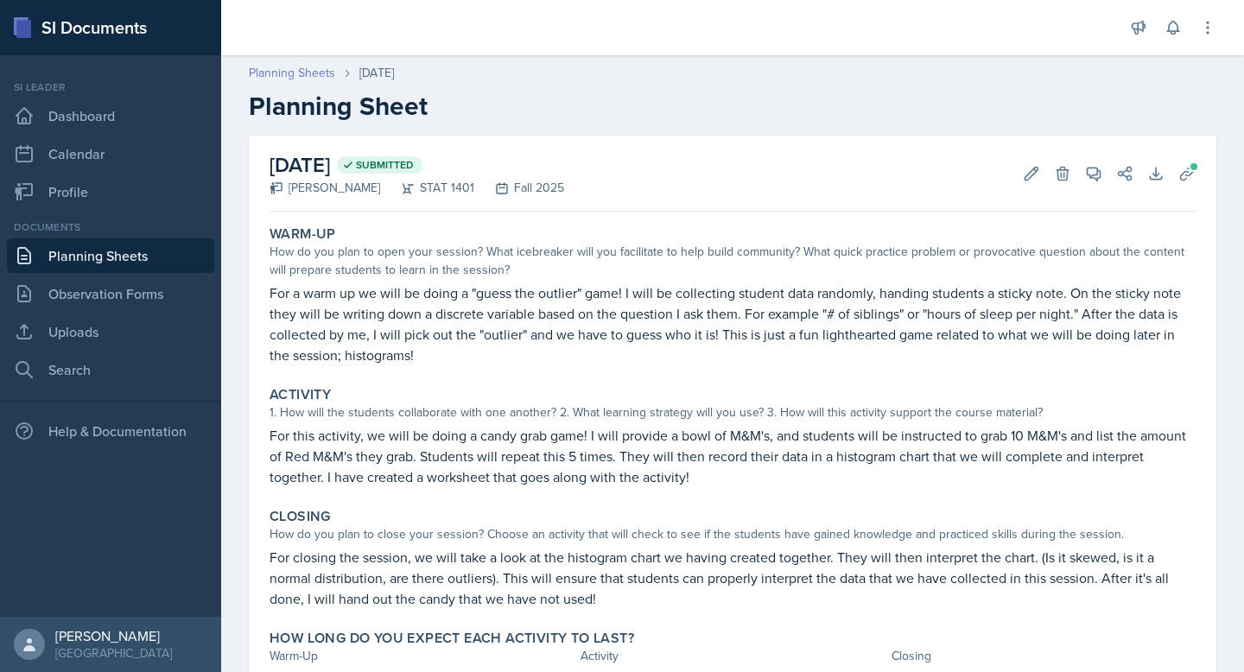
click at [318, 79] on link "Planning Sheets" at bounding box center [292, 73] width 86 height 18
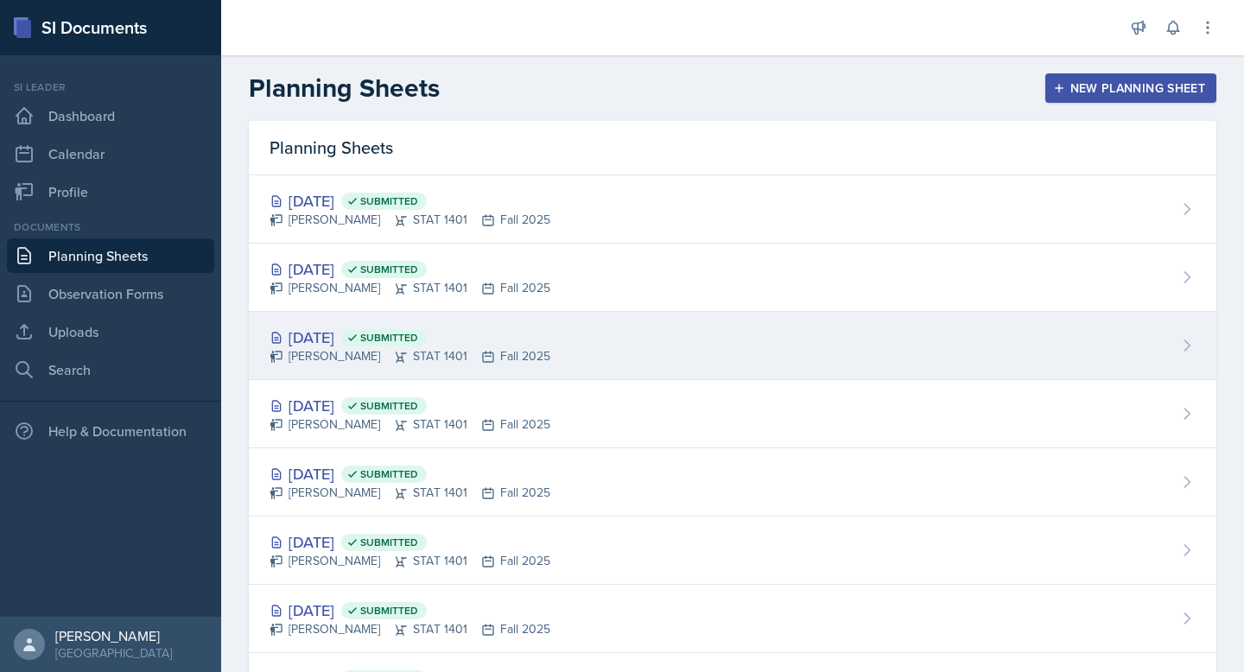
click at [357, 345] on div "[DATE] Submitted" at bounding box center [410, 337] width 281 height 23
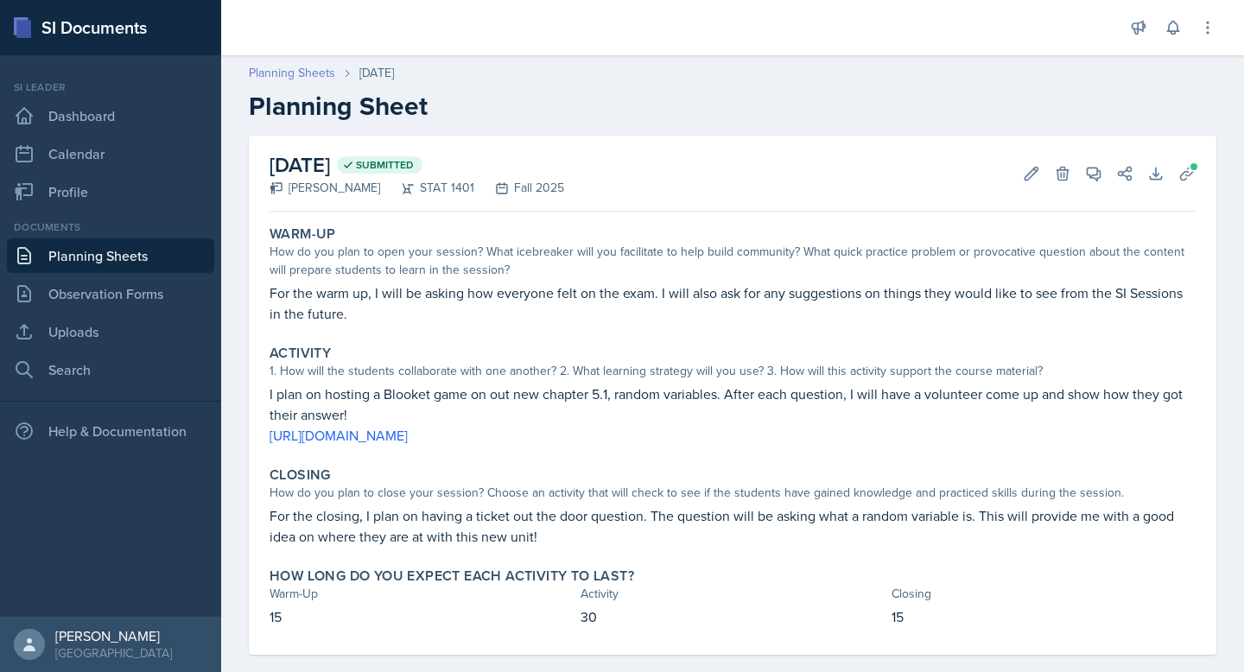
click at [301, 72] on link "Planning Sheets" at bounding box center [292, 73] width 86 height 18
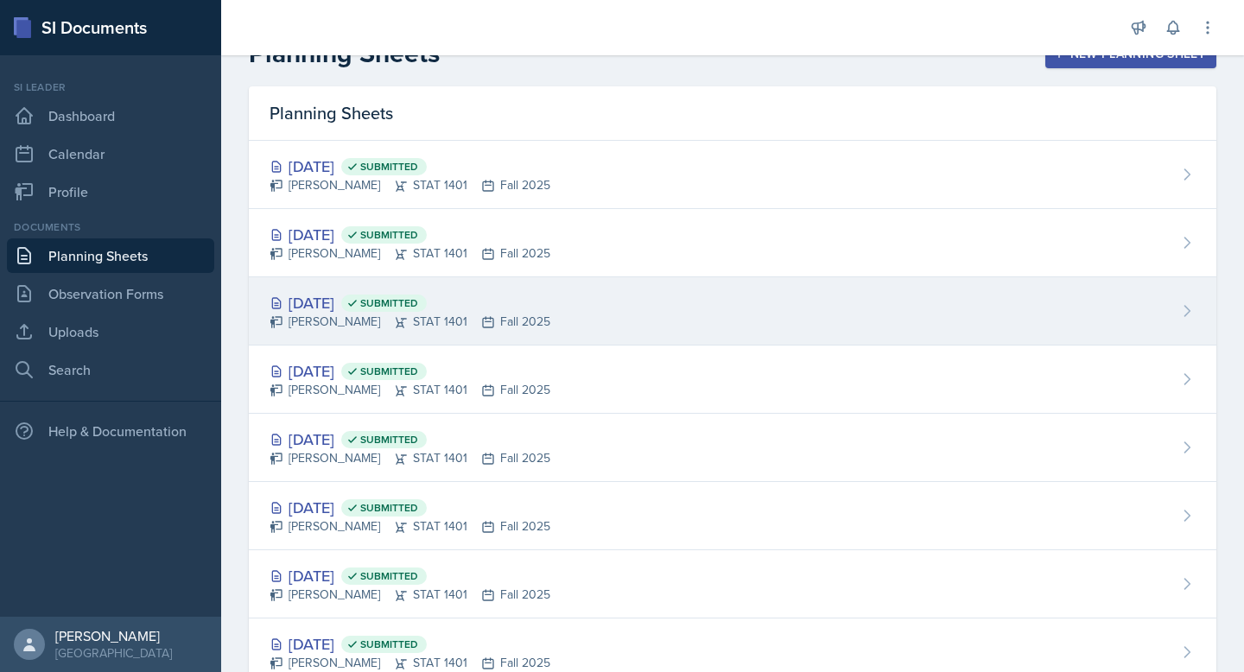
scroll to position [38, 0]
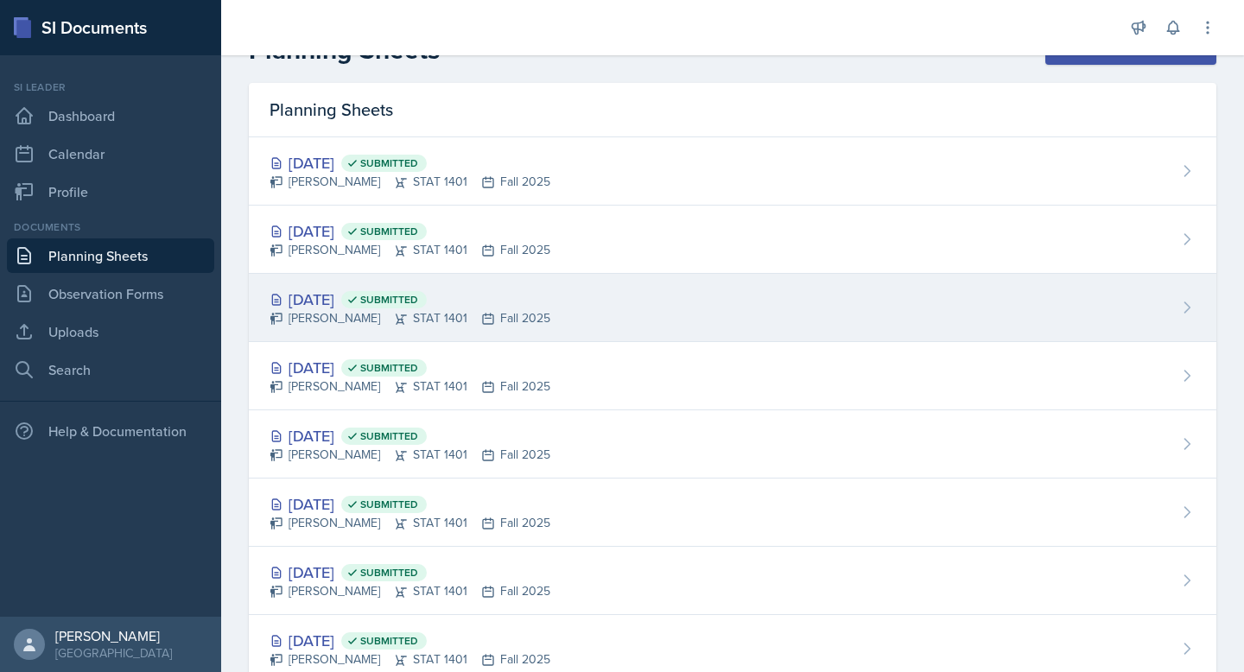
click at [335, 374] on div "[DATE] Submitted" at bounding box center [410, 367] width 281 height 23
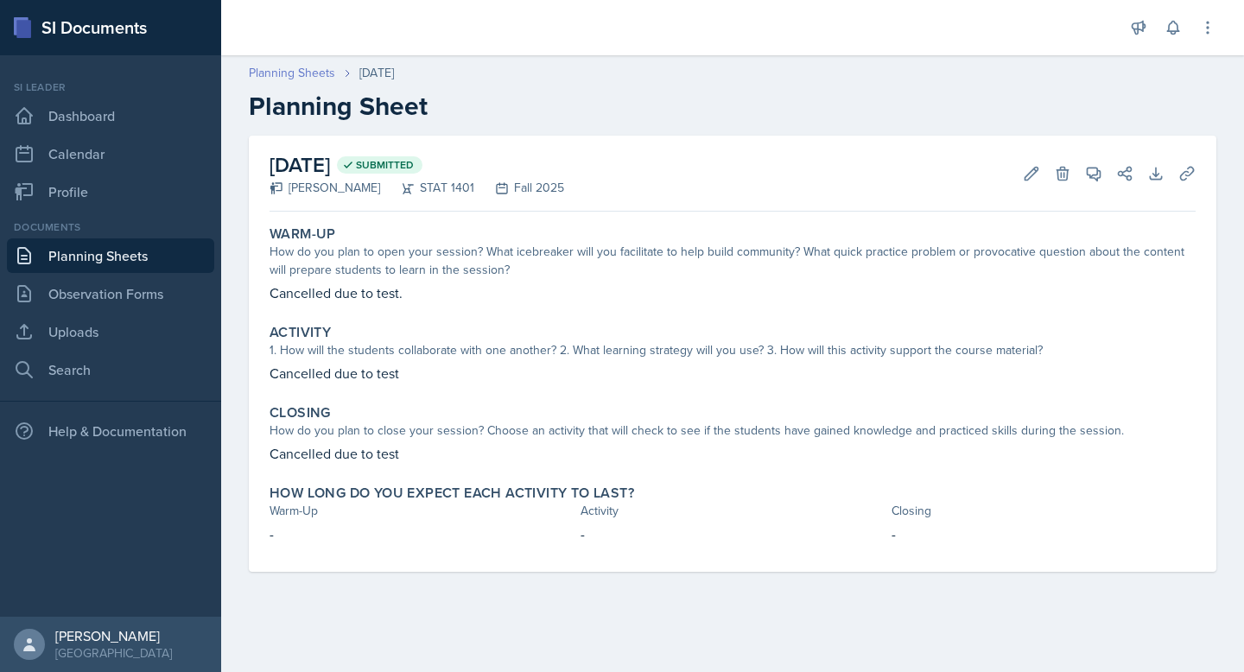
click at [301, 73] on link "Planning Sheets" at bounding box center [292, 73] width 86 height 18
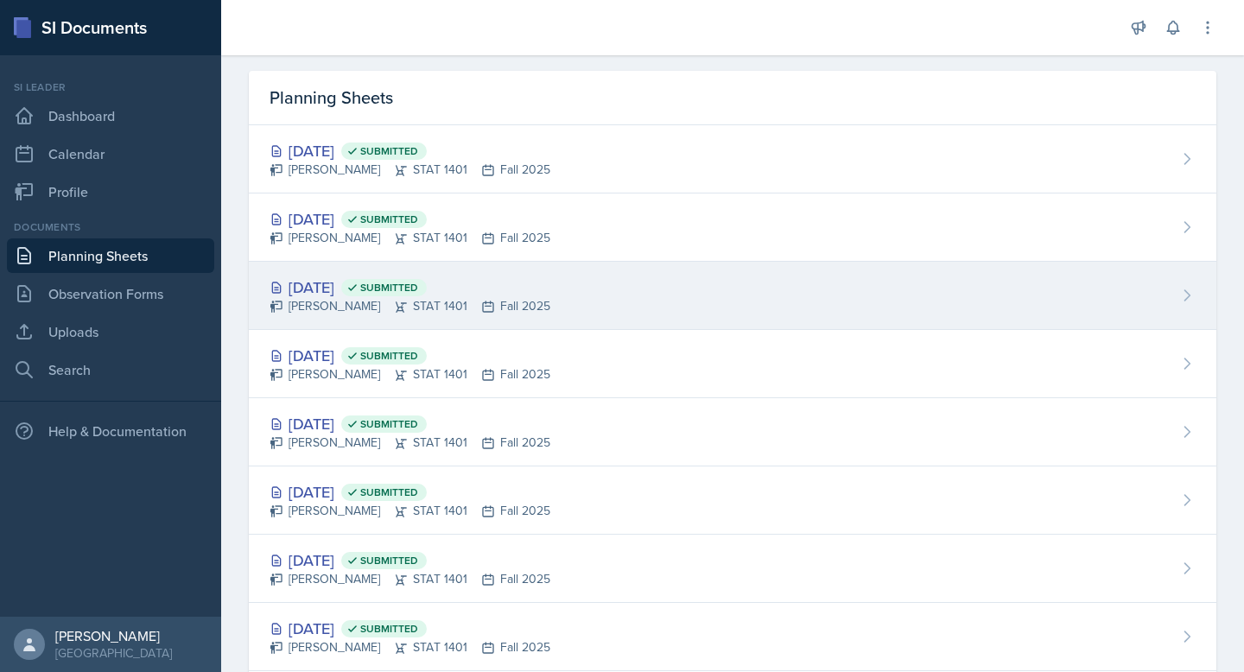
scroll to position [67, 0]
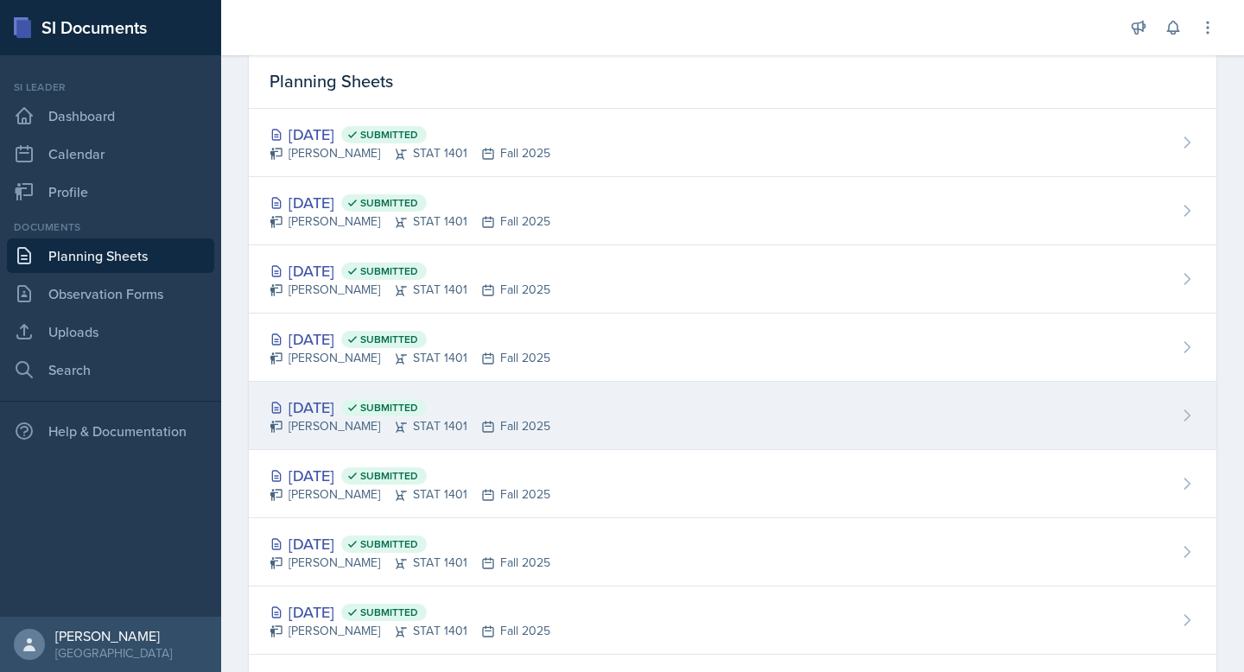
click at [341, 414] on div "[DATE] Submitted" at bounding box center [410, 407] width 281 height 23
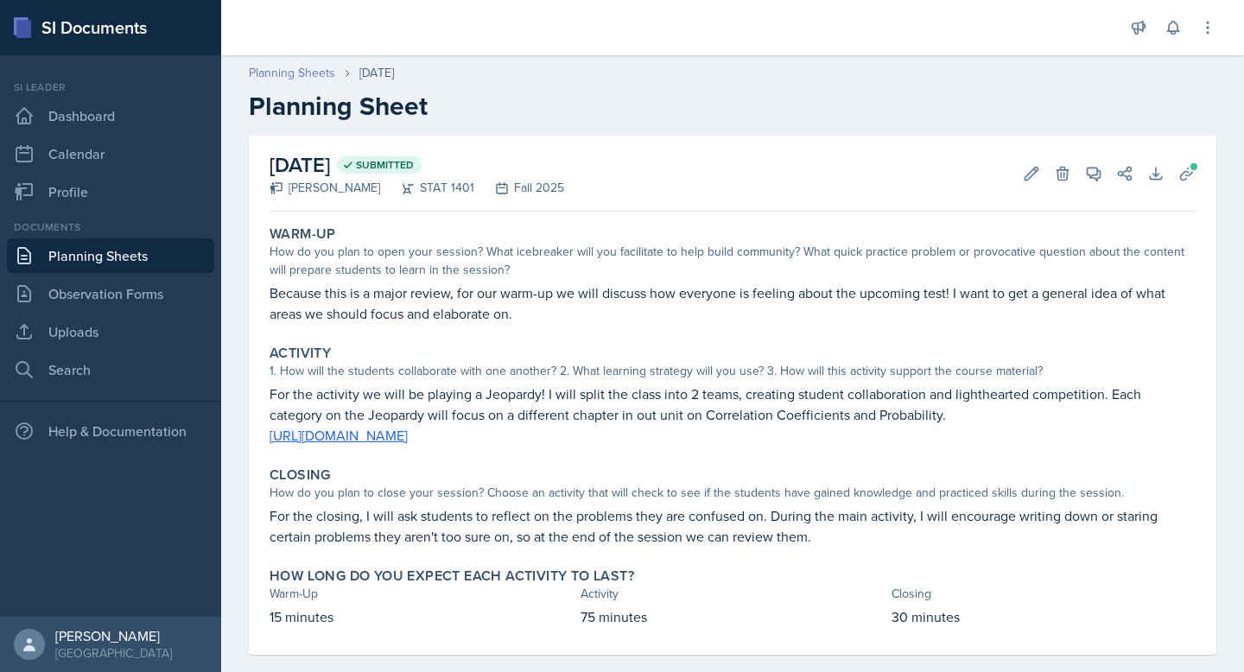
click at [309, 79] on link "Planning Sheets" at bounding box center [292, 73] width 86 height 18
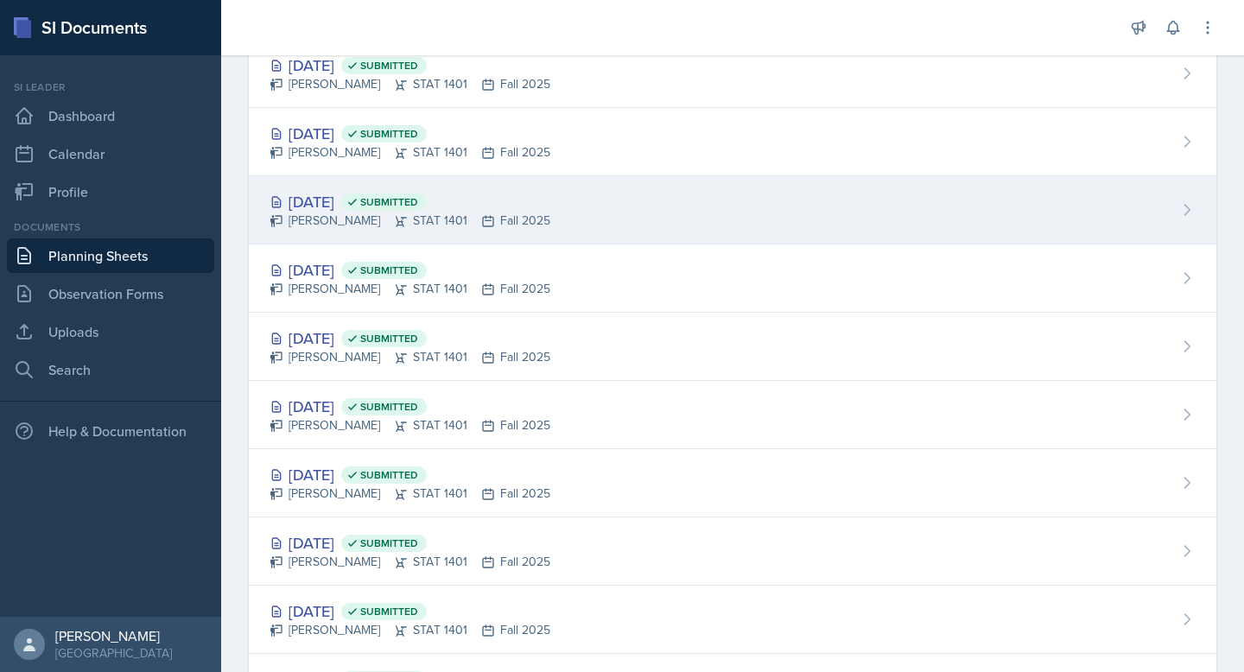
scroll to position [144, 0]
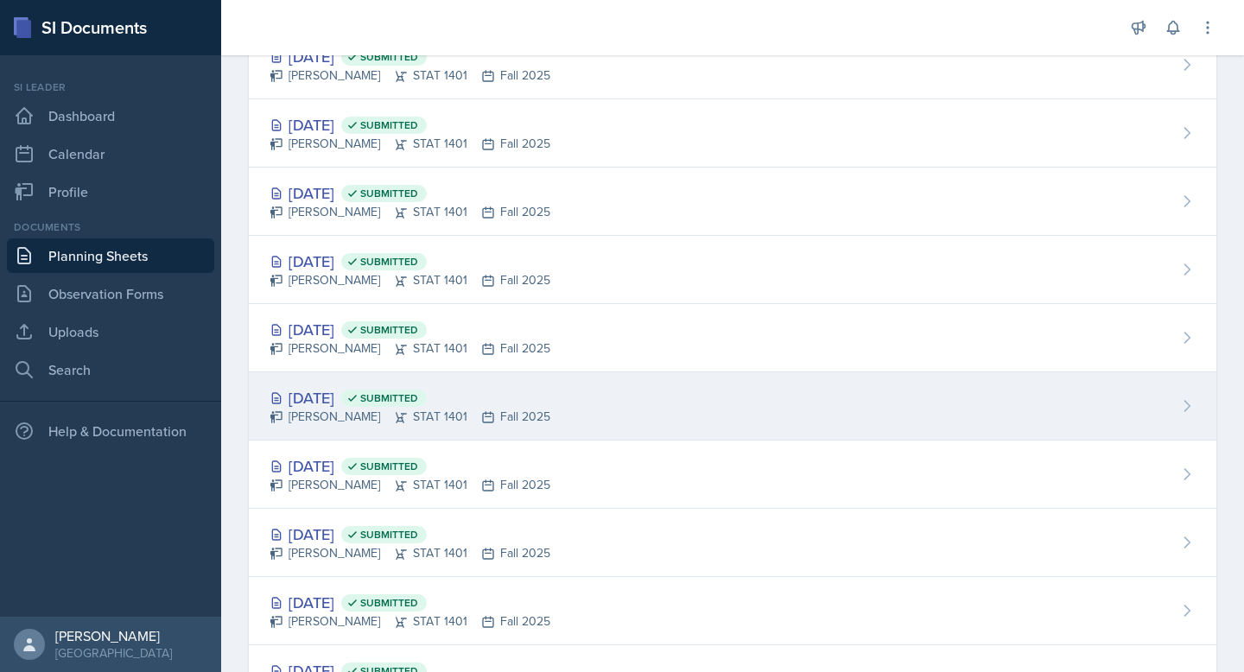
click at [349, 402] on div "[DATE] Submitted" at bounding box center [410, 397] width 281 height 23
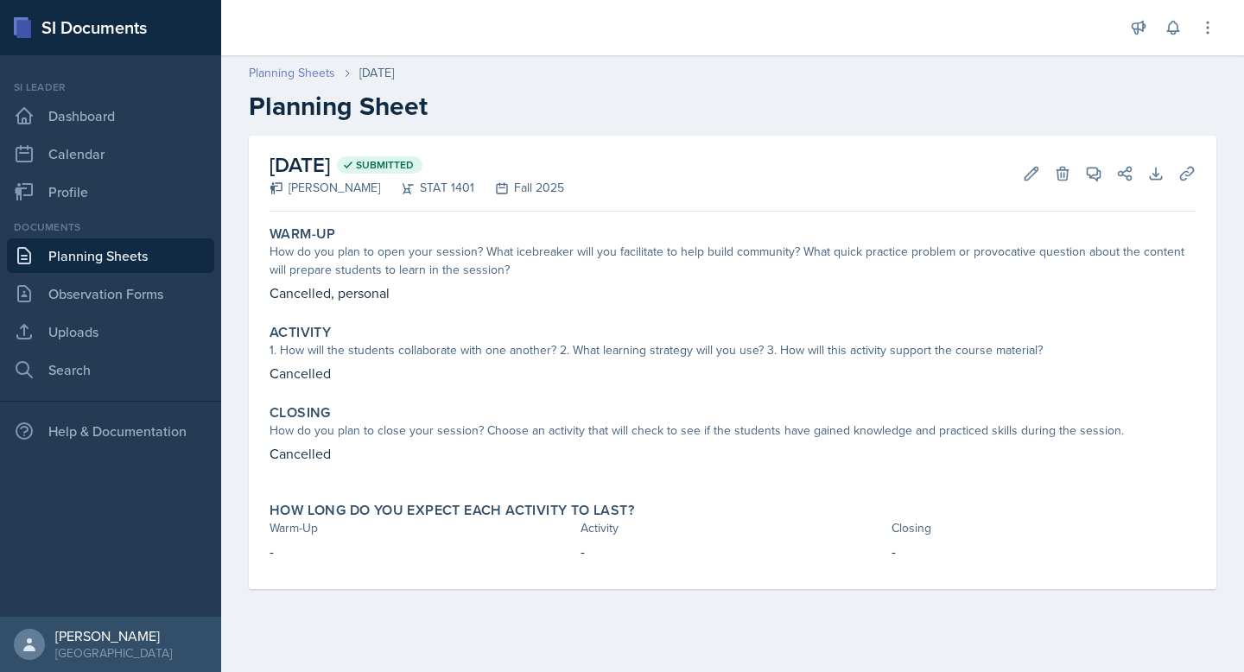
click at [318, 66] on link "Planning Sheets" at bounding box center [292, 73] width 86 height 18
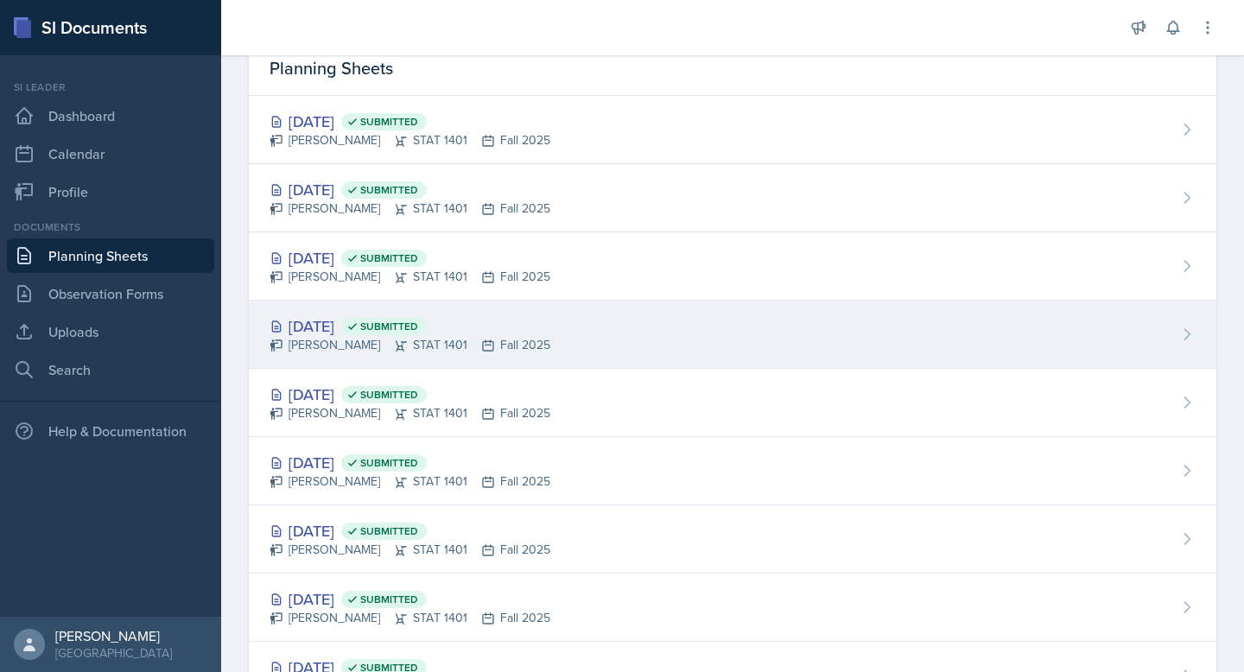
scroll to position [82, 0]
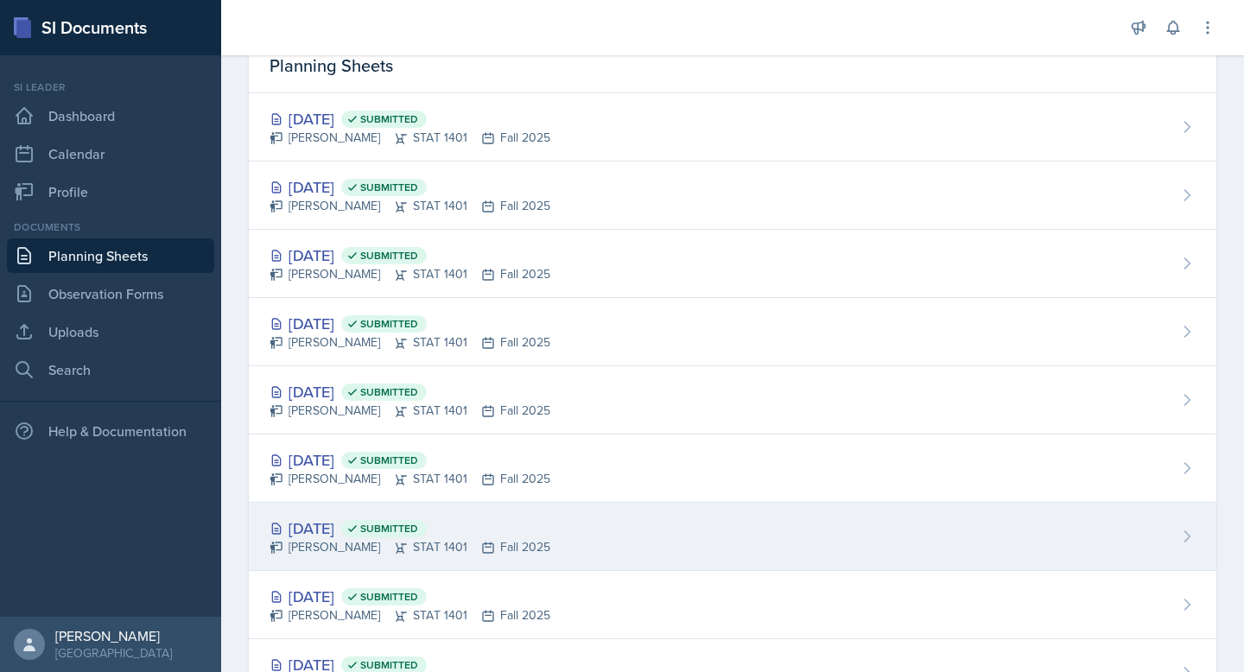
click at [358, 517] on div "[DATE] Submitted" at bounding box center [410, 528] width 281 height 23
